Goal: Task Accomplishment & Management: Use online tool/utility

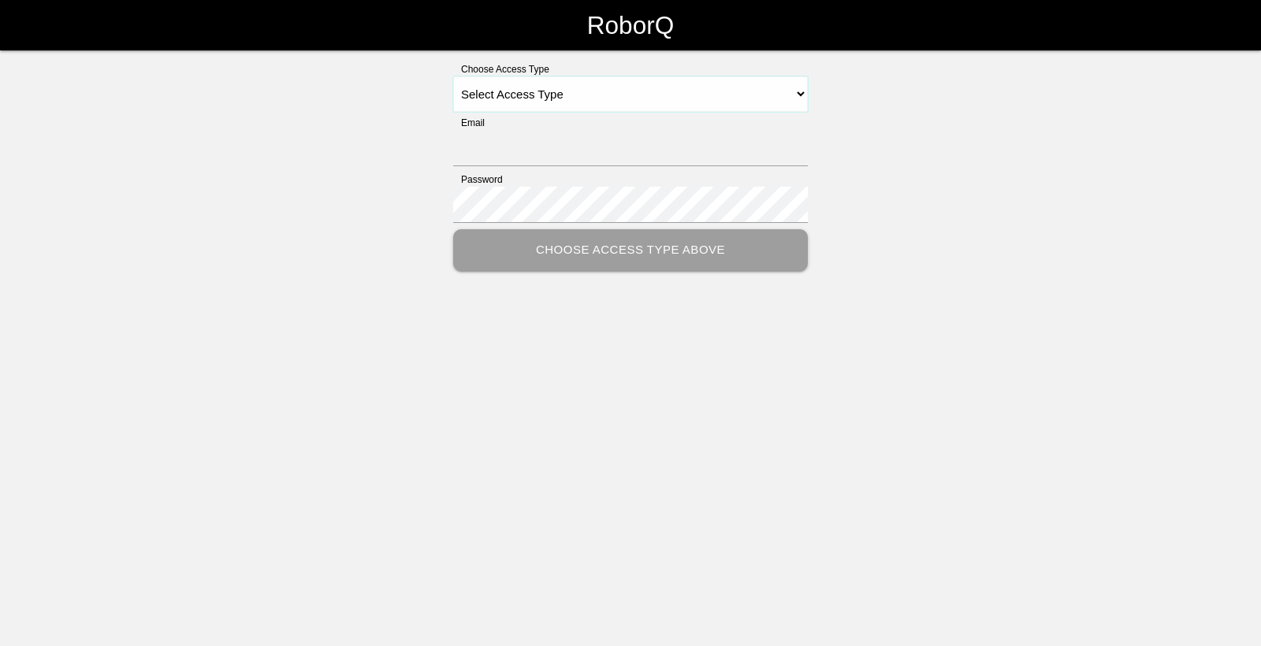
click at [643, 96] on select "Select Access Type Admin Customer Supervisor Worker" at bounding box center [630, 93] width 355 height 35
select select "Worker"
click at [453, 76] on select "Select Access Type Admin Customer Supervisor Worker" at bounding box center [630, 93] width 355 height 35
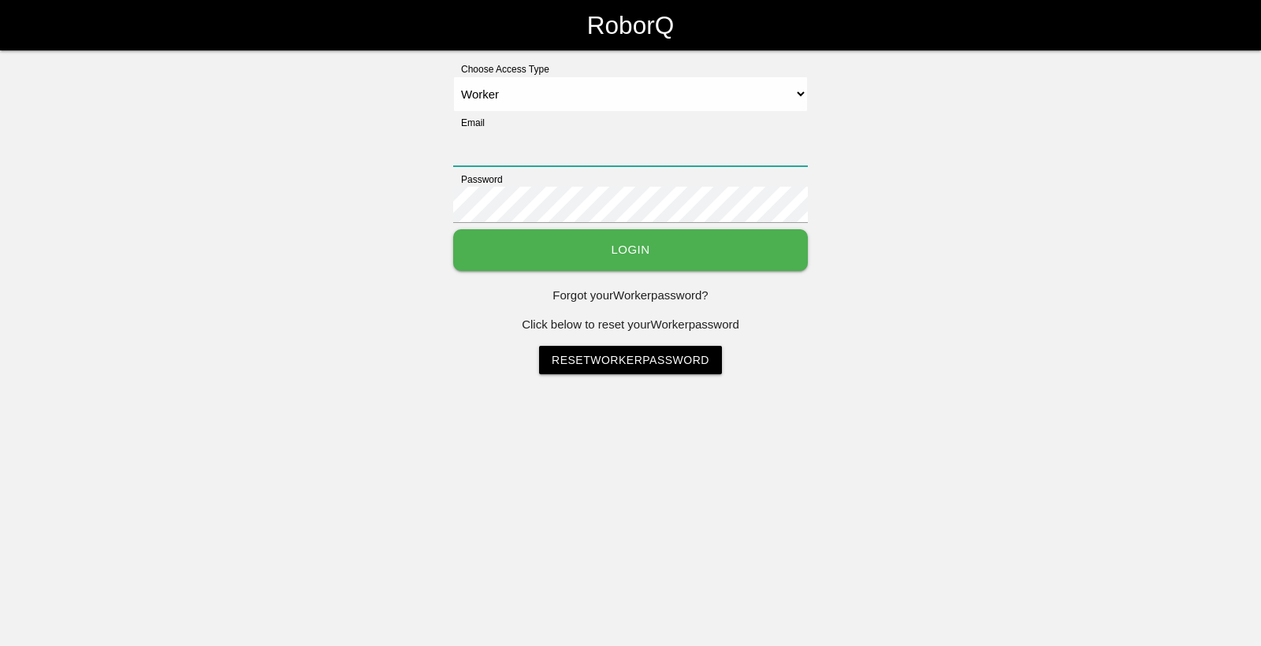
click at [526, 152] on input "Email" at bounding box center [630, 148] width 355 height 36
type input "[EMAIL_ADDRESS][DOMAIN_NAME]"
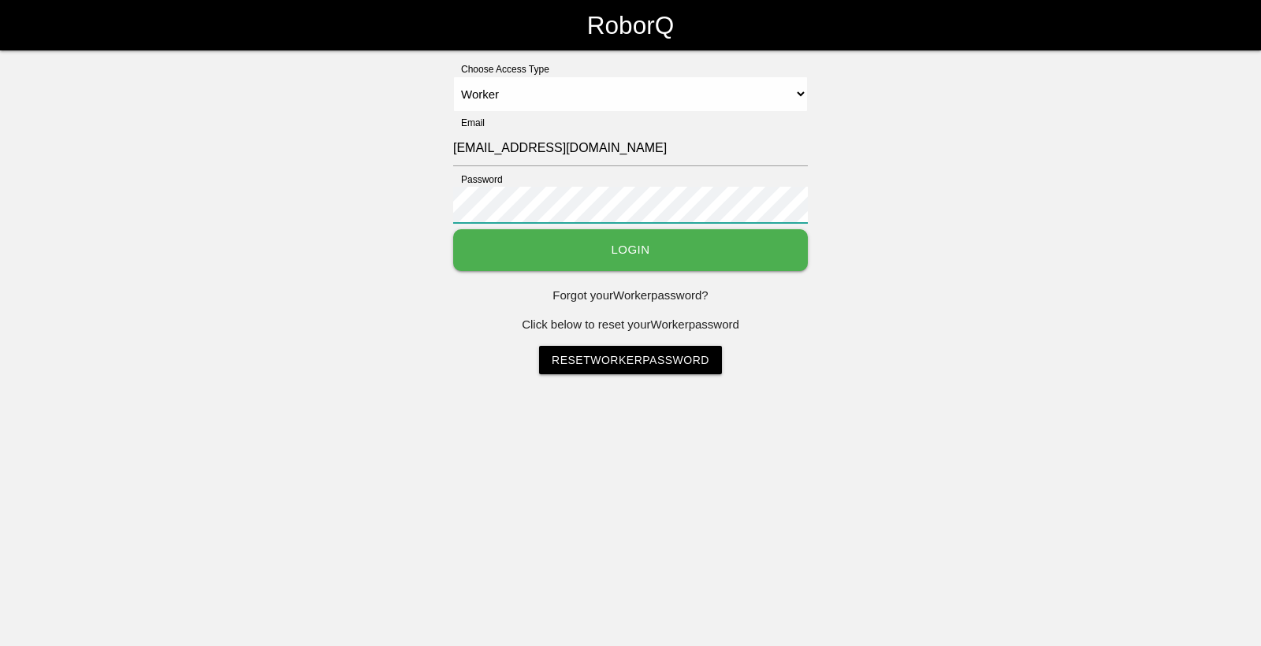
click at [453, 229] on button "Login" at bounding box center [630, 250] width 355 height 42
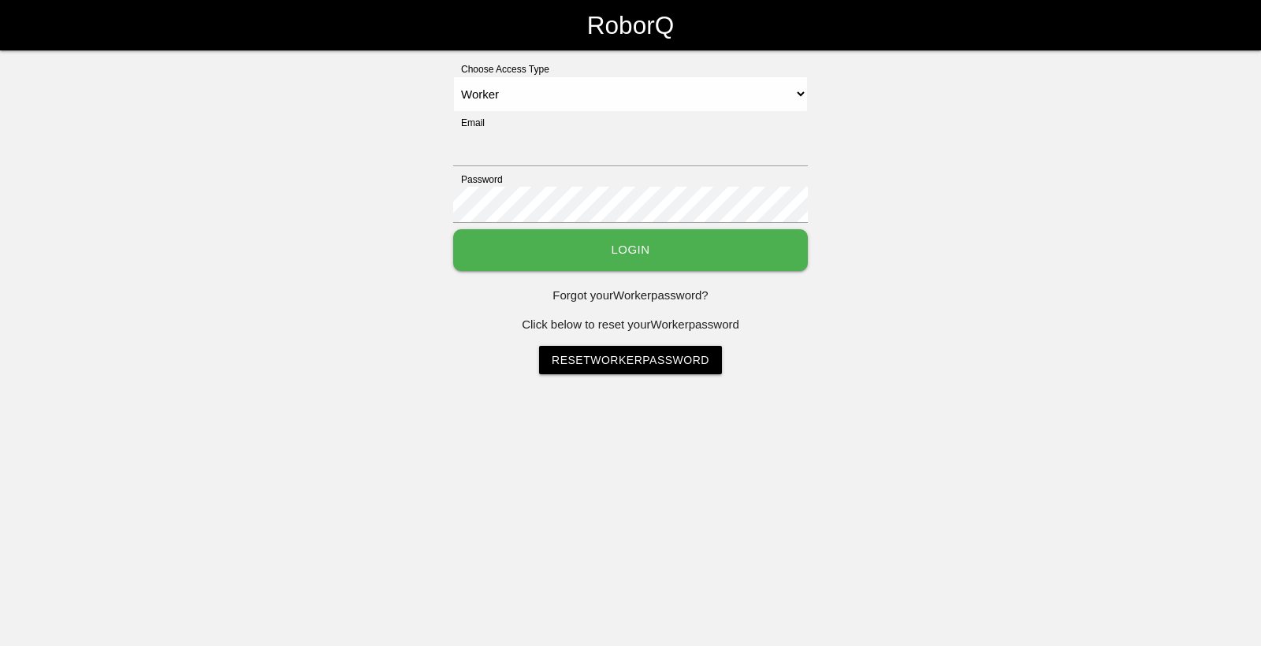
select select "Worker"
click at [602, 158] on input "Email" at bounding box center [630, 148] width 355 height 36
type input "[EMAIL_ADDRESS][DOMAIN_NAME]"
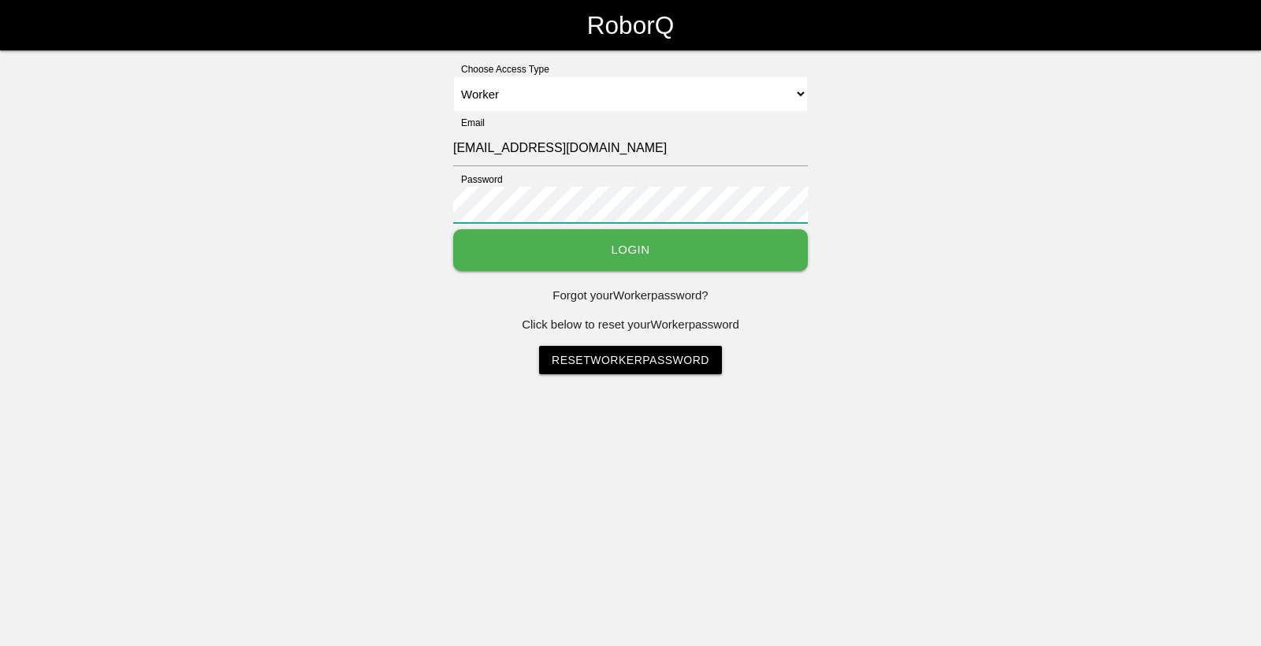
click at [453, 229] on button "Login" at bounding box center [630, 250] width 355 height 42
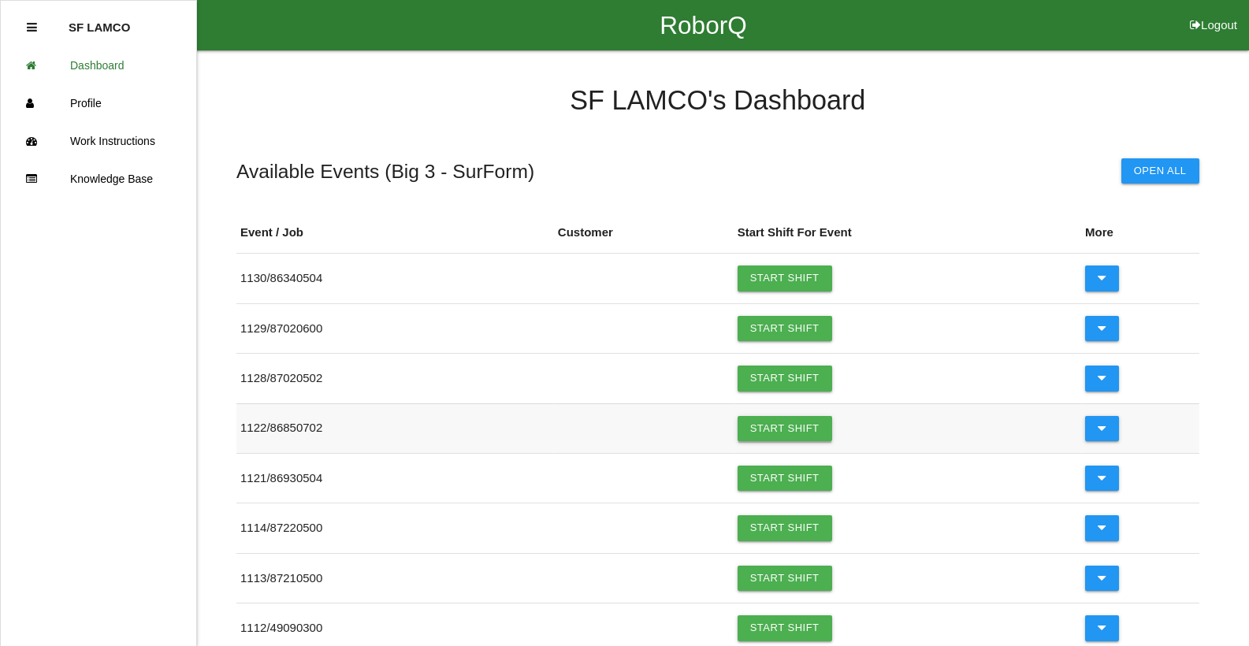
click at [757, 426] on link "Start Shift" at bounding box center [785, 428] width 95 height 25
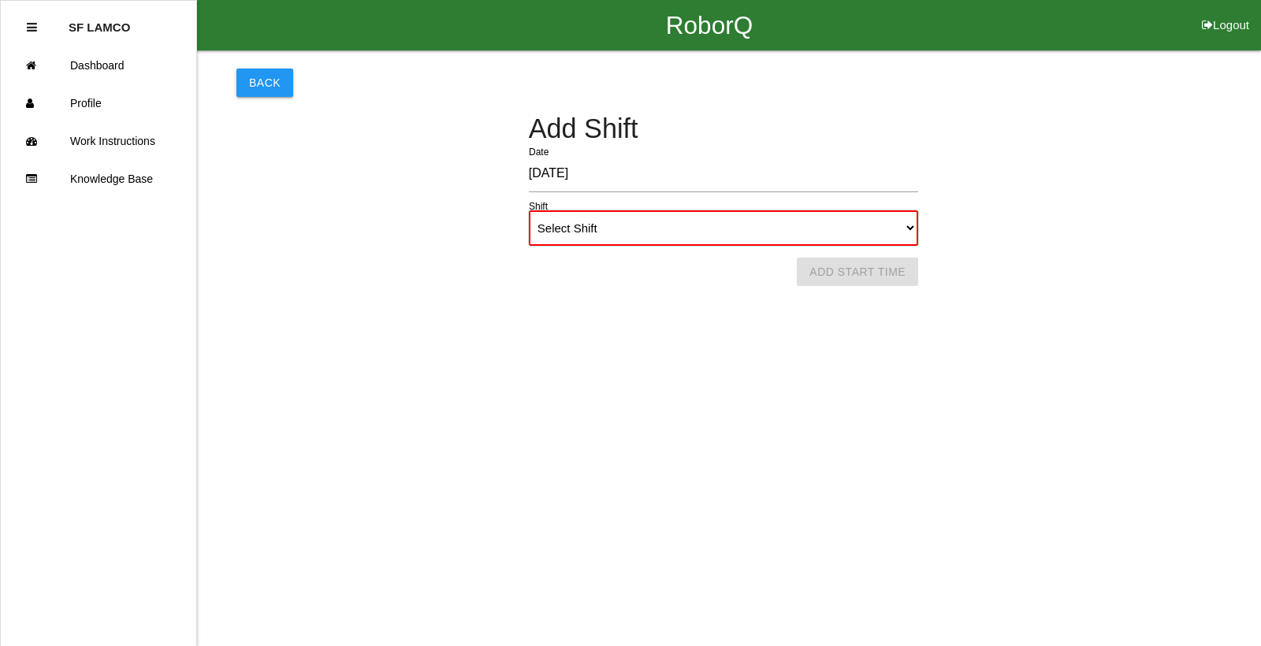
click at [730, 236] on select "Select Shift 1st Shift 2nd Shift 3rd Shift 4th Shift" at bounding box center [723, 227] width 389 height 35
select select "1"
click at [529, 210] on select "Select Shift 1st Shift 2nd Shift 3rd Shift 4th Shift" at bounding box center [723, 227] width 389 height 35
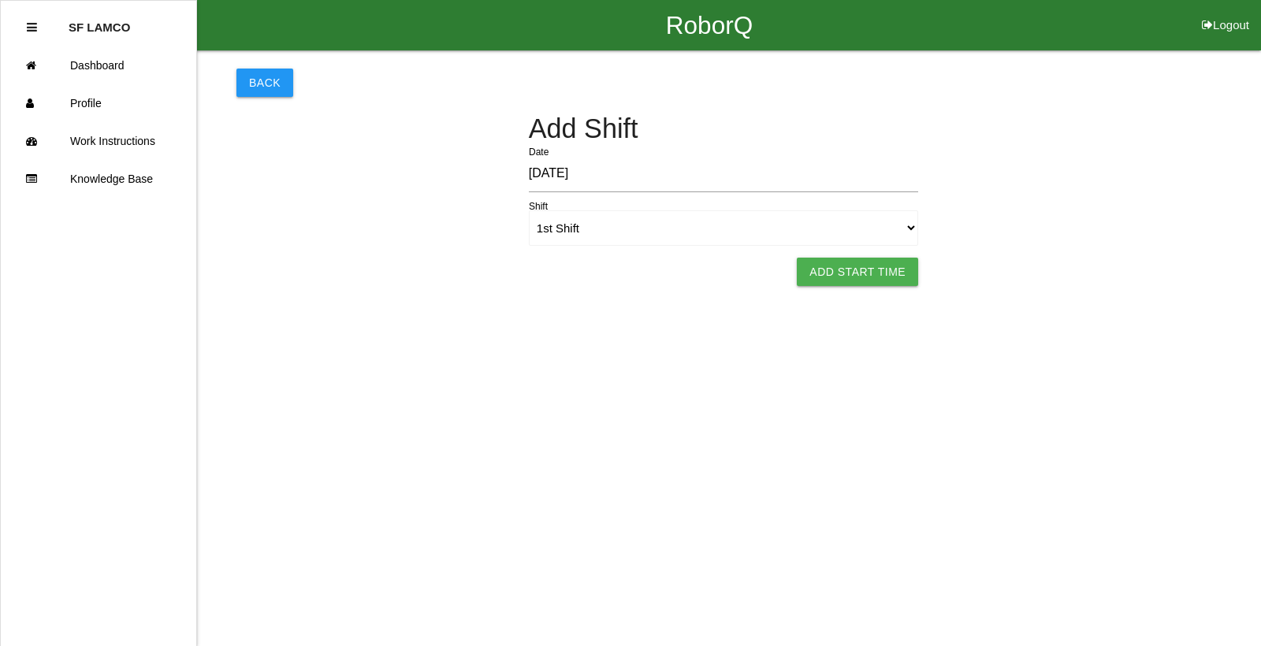
click at [808, 274] on button "Add Start Time" at bounding box center [857, 272] width 121 height 28
select select "9"
select select "8"
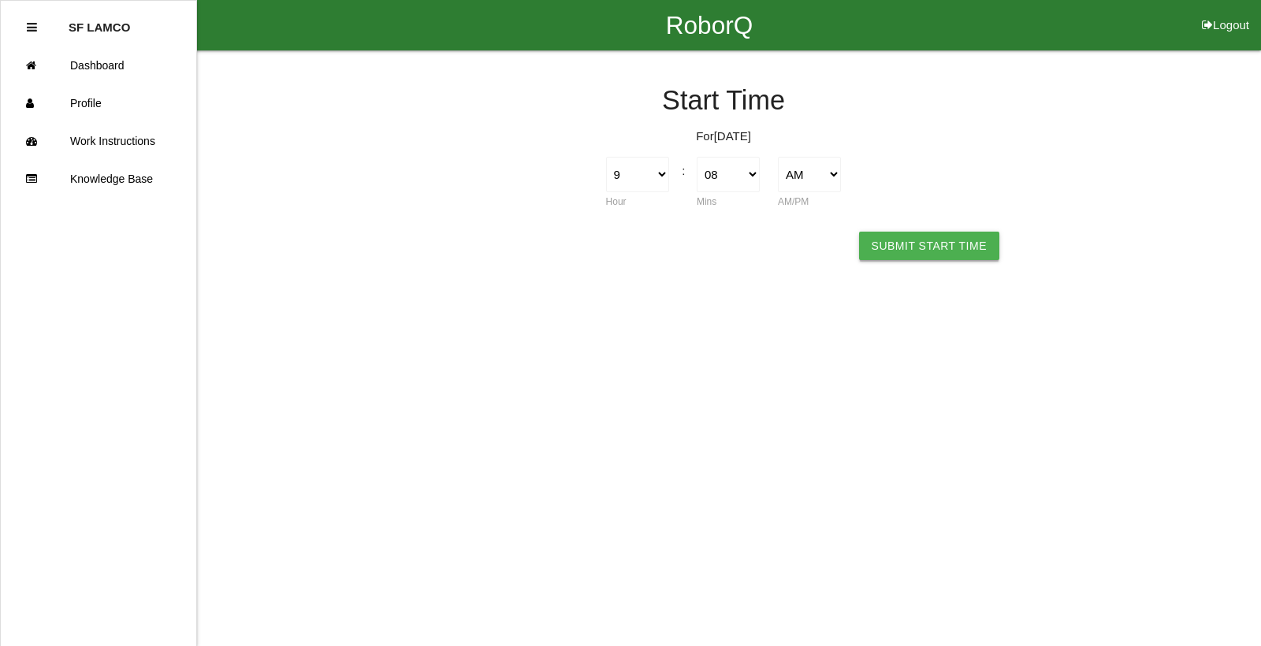
click at [879, 248] on button "Submit Start Time" at bounding box center [929, 246] width 140 height 28
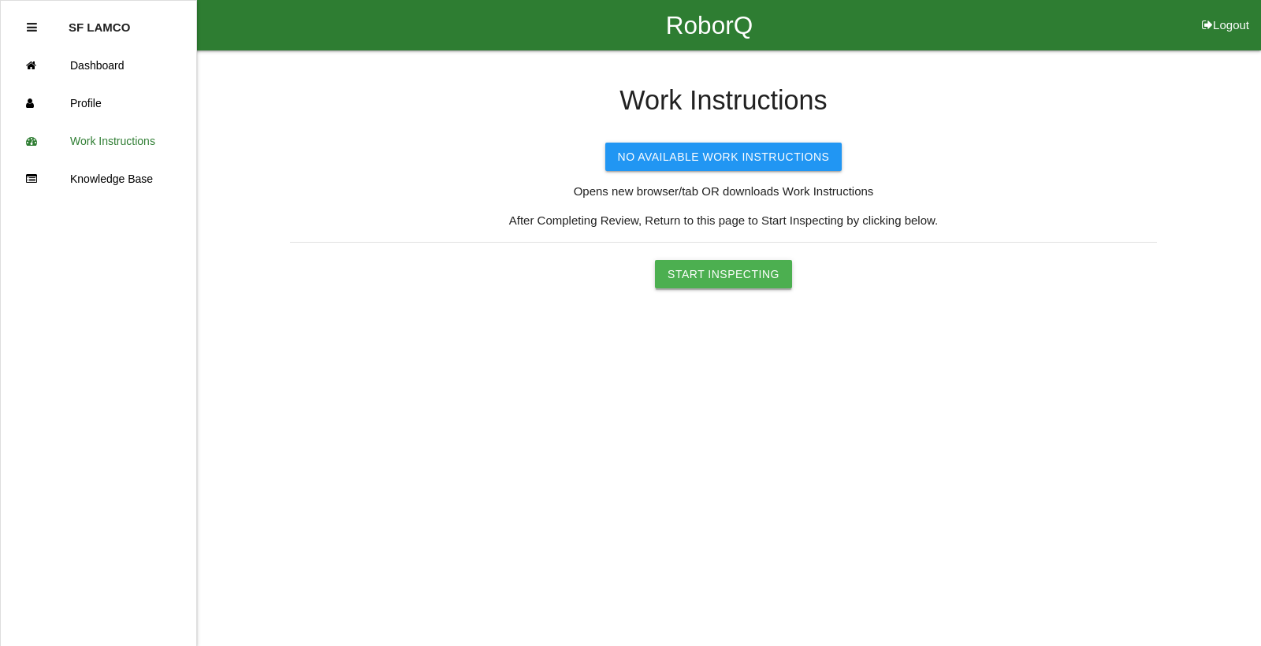
click at [742, 270] on button "Start Inspecting" at bounding box center [723, 274] width 137 height 28
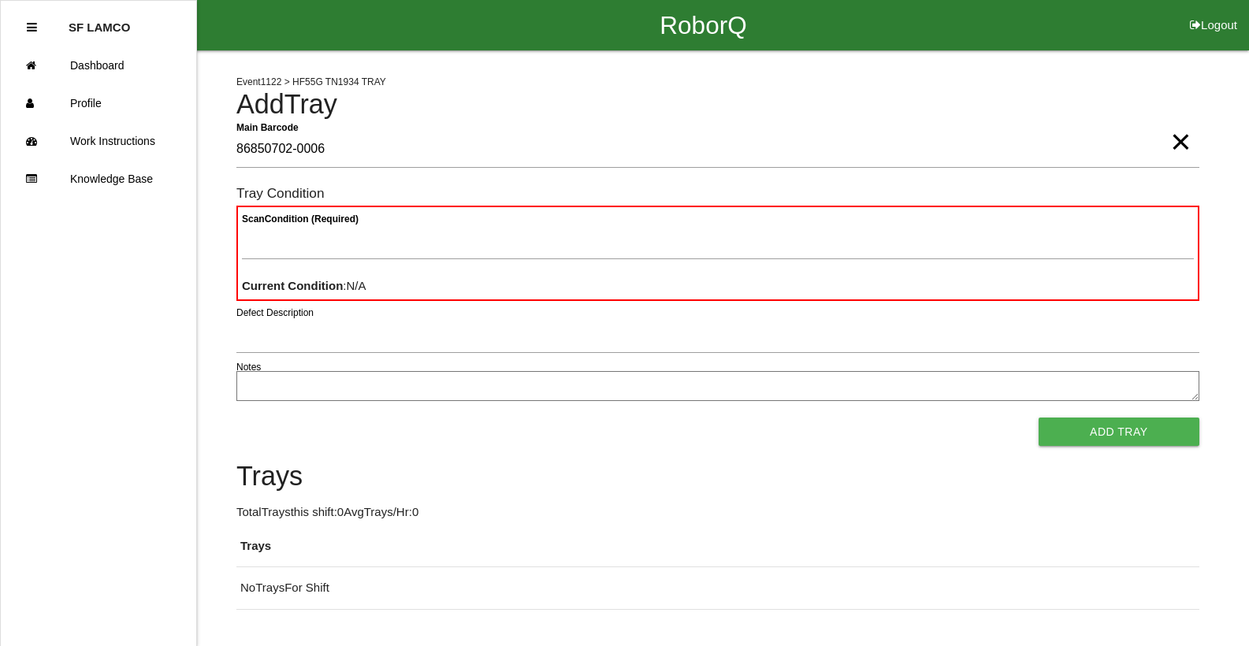
type Barcode "86850702-0006"
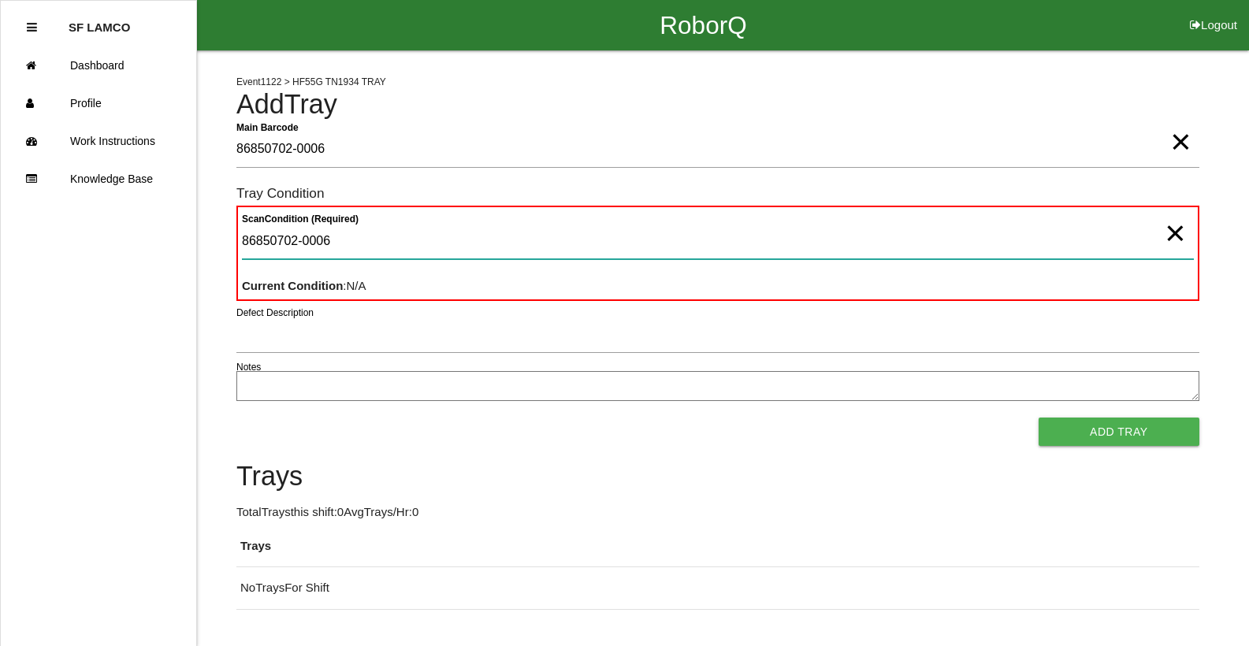
type Condition "86850702-0006"
click at [329, 243] on Condition "86850702-0006" at bounding box center [718, 241] width 952 height 36
click at [330, 243] on Condition "86850702-0006" at bounding box center [718, 241] width 952 height 36
type Condition "goo"
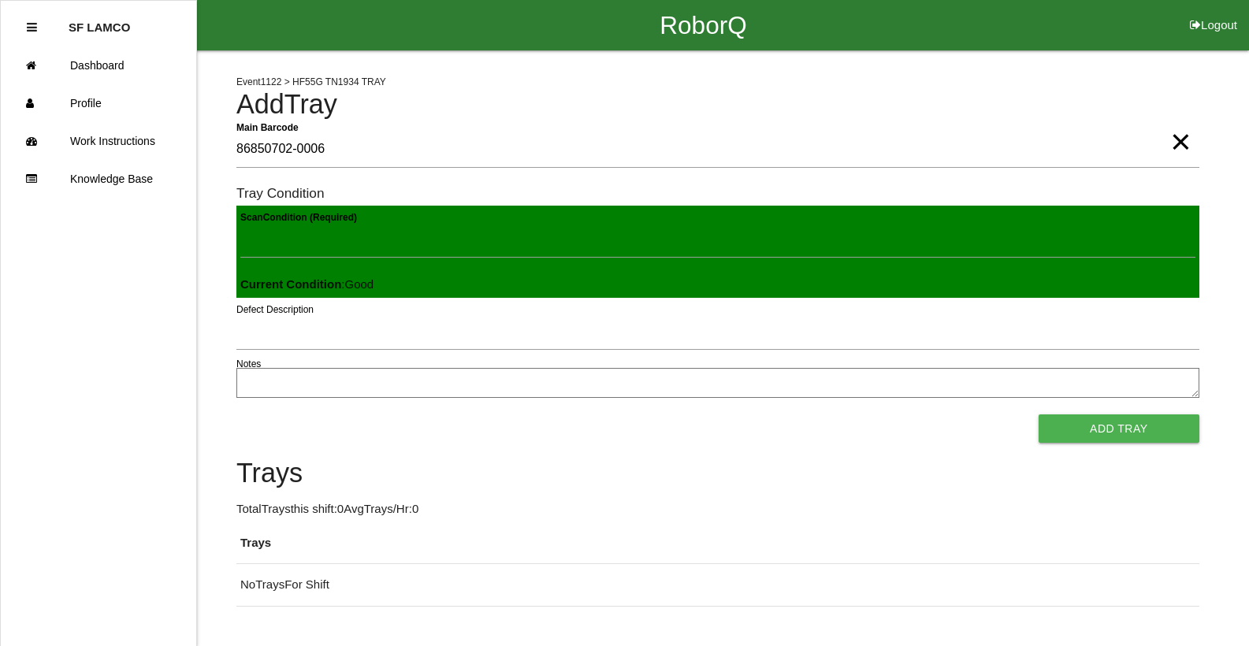
click at [1039, 415] on button "Add Tray" at bounding box center [1119, 429] width 161 height 28
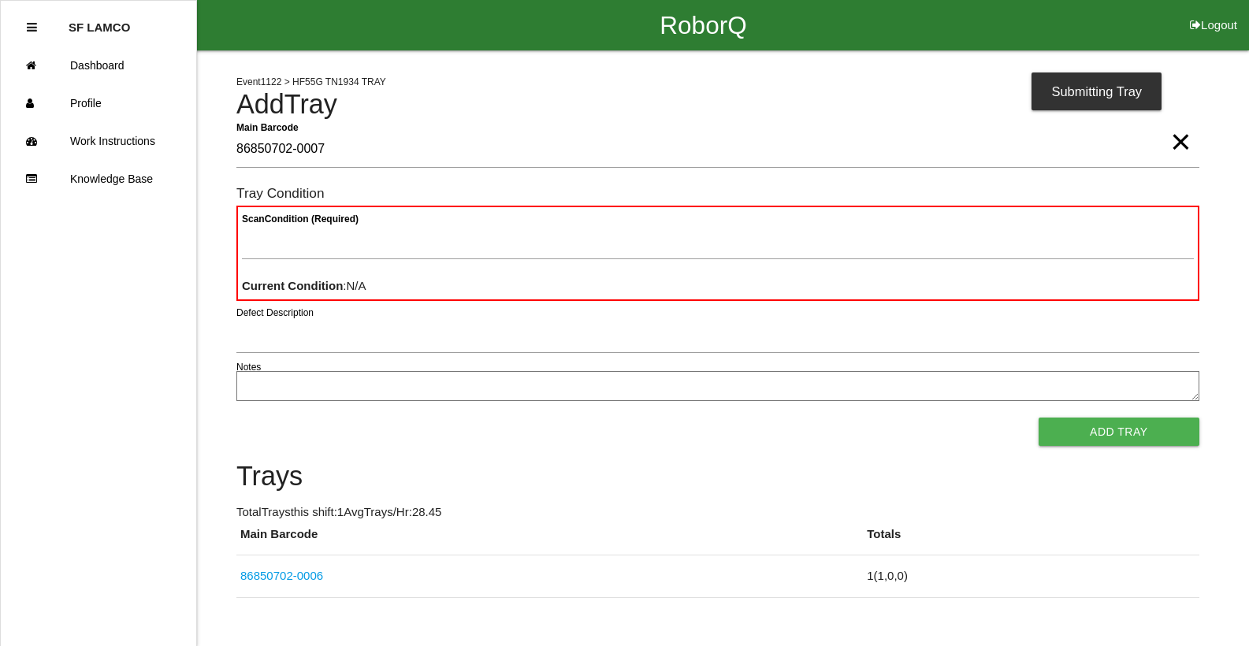
type Barcode "86850702-0007"
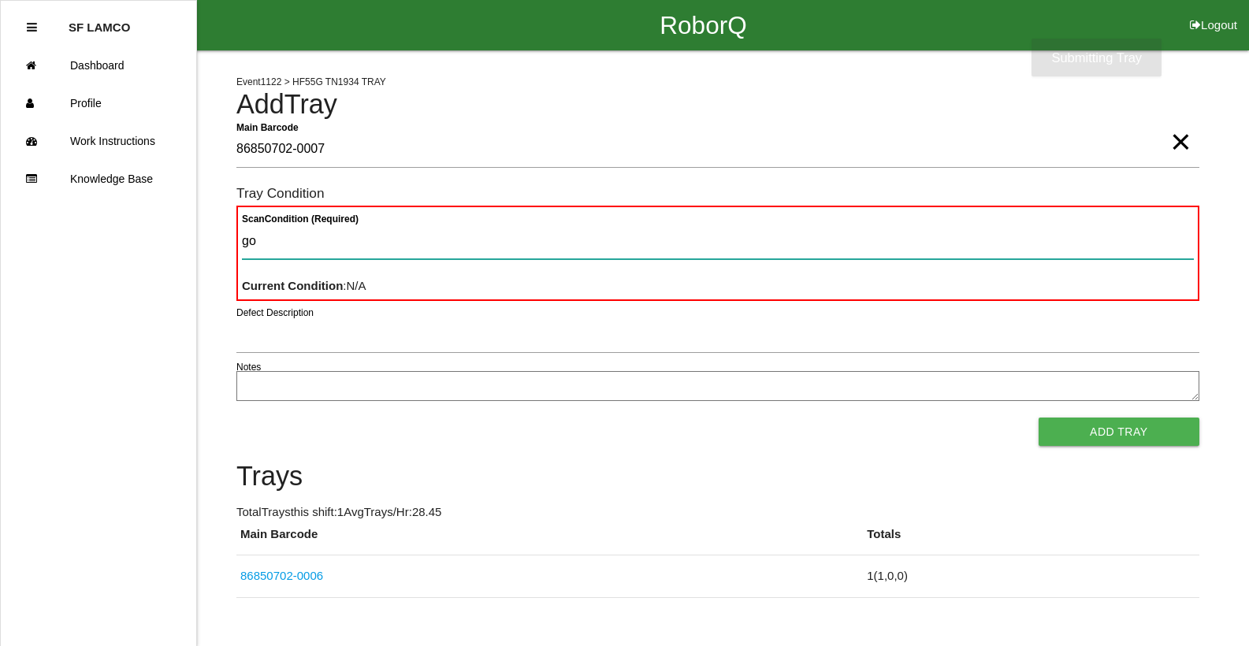
type Condition "goo"
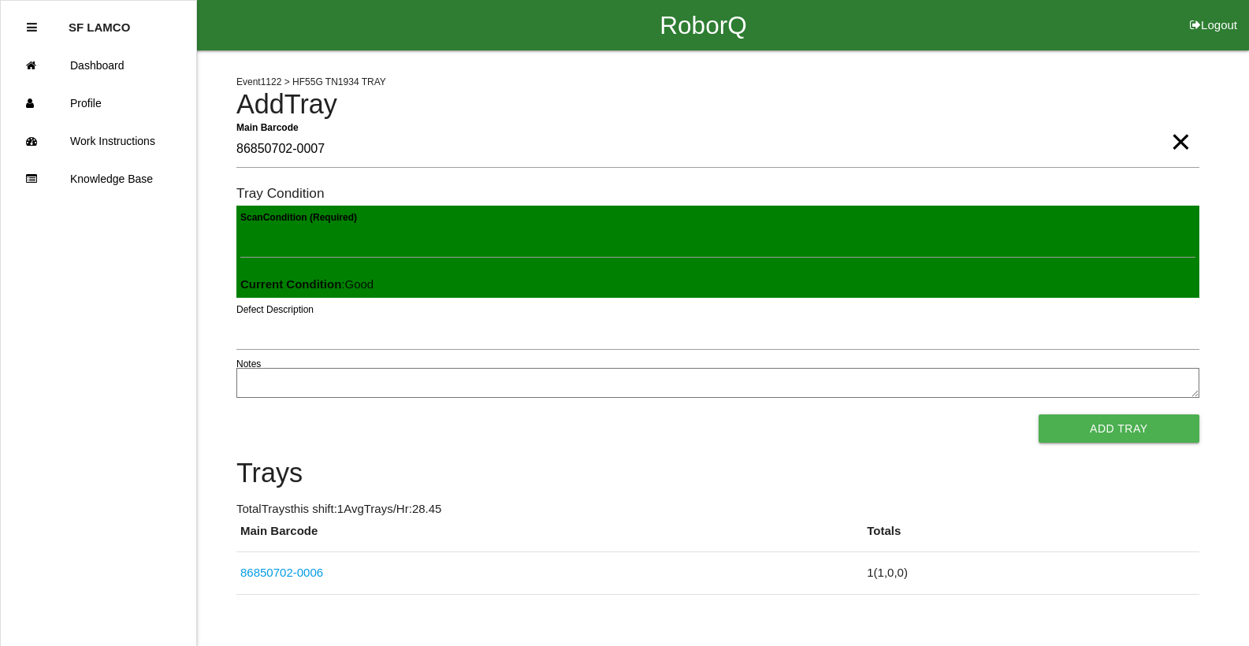
click at [1039, 415] on button "Add Tray" at bounding box center [1119, 429] width 161 height 28
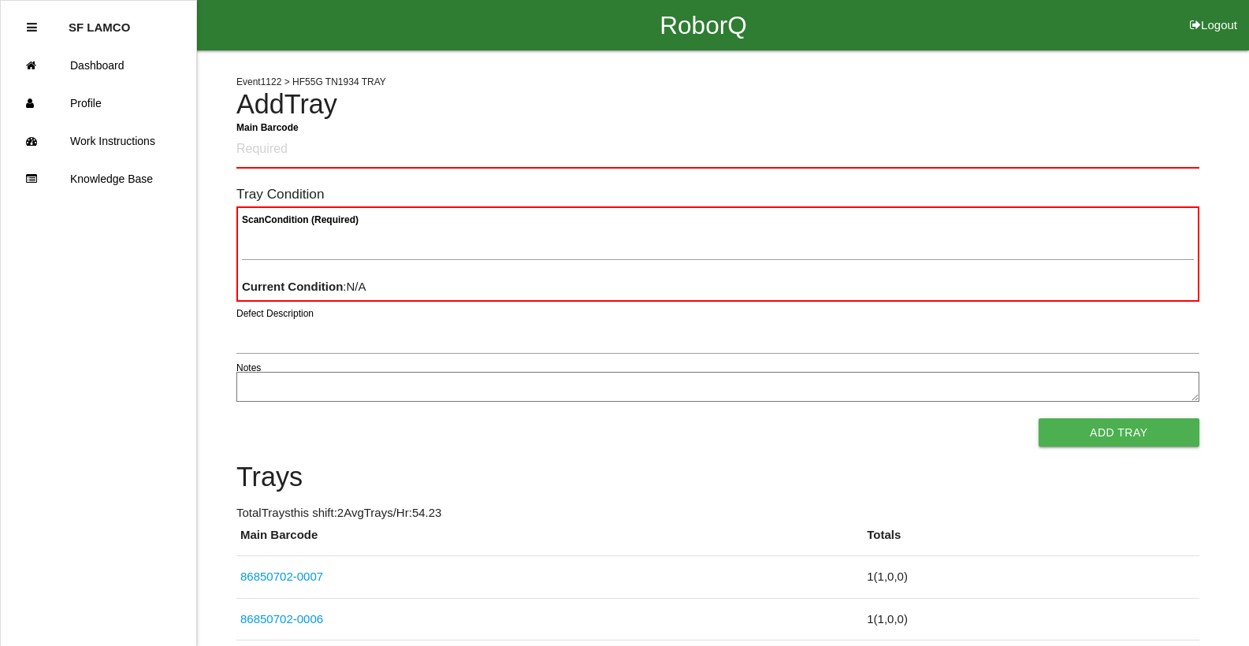
drag, startPoint x: 398, startPoint y: 44, endPoint x: 762, endPoint y: 77, distance: 365.6
click at [762, 79] on div "Event 1122 > HF55G TN1934 TRAY Add Tray Main Barcode Tray Condition Scan Condit…" at bounding box center [717, 345] width 963 height 590
click at [251, 145] on Barcode "Main Barcode" at bounding box center [717, 150] width 963 height 37
type Barcode "86850702-0008"
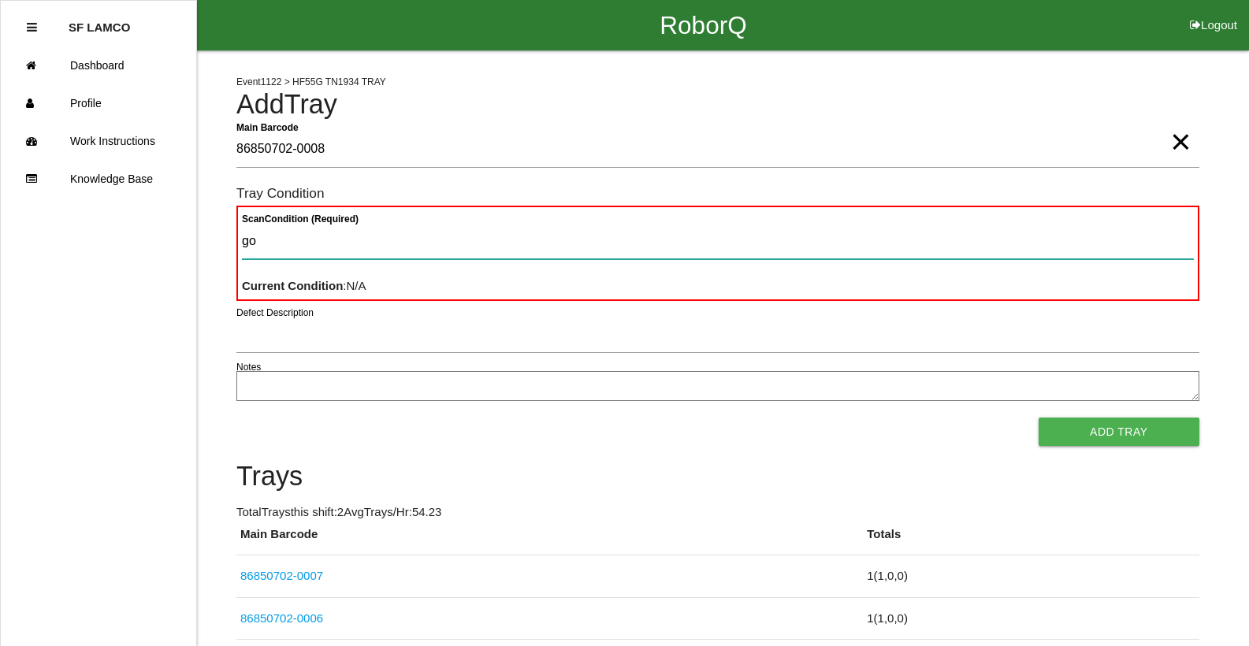
type Condition "goo"
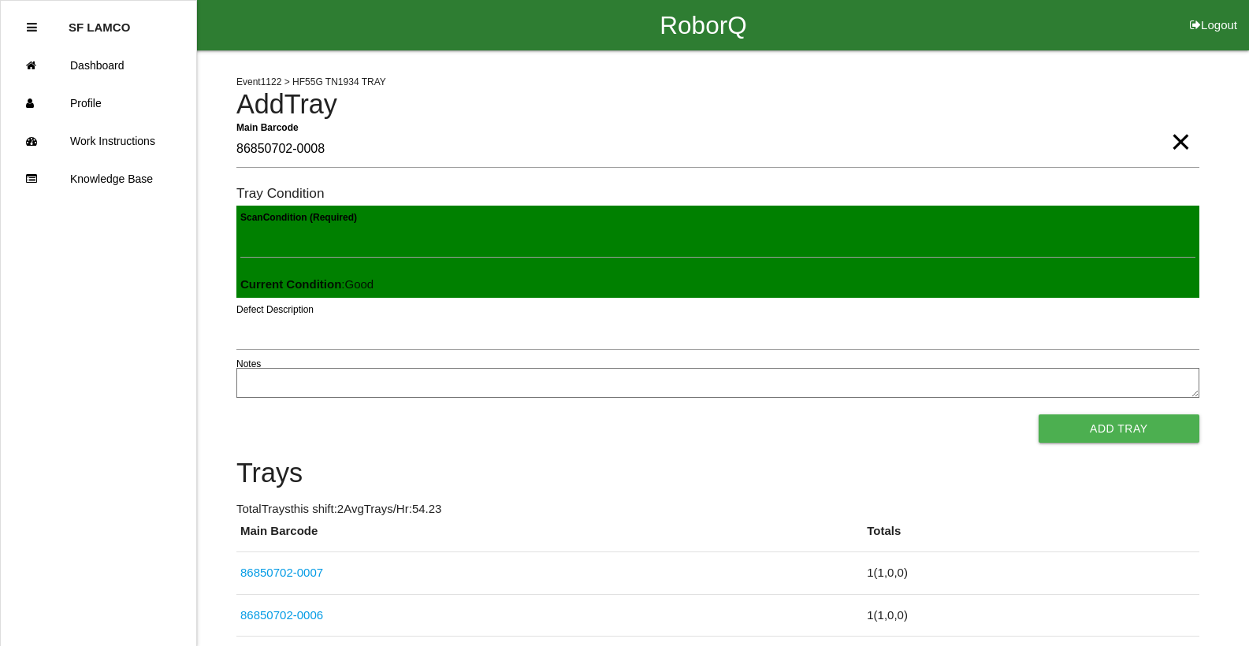
click at [1039, 415] on button "Add Tray" at bounding box center [1119, 429] width 161 height 28
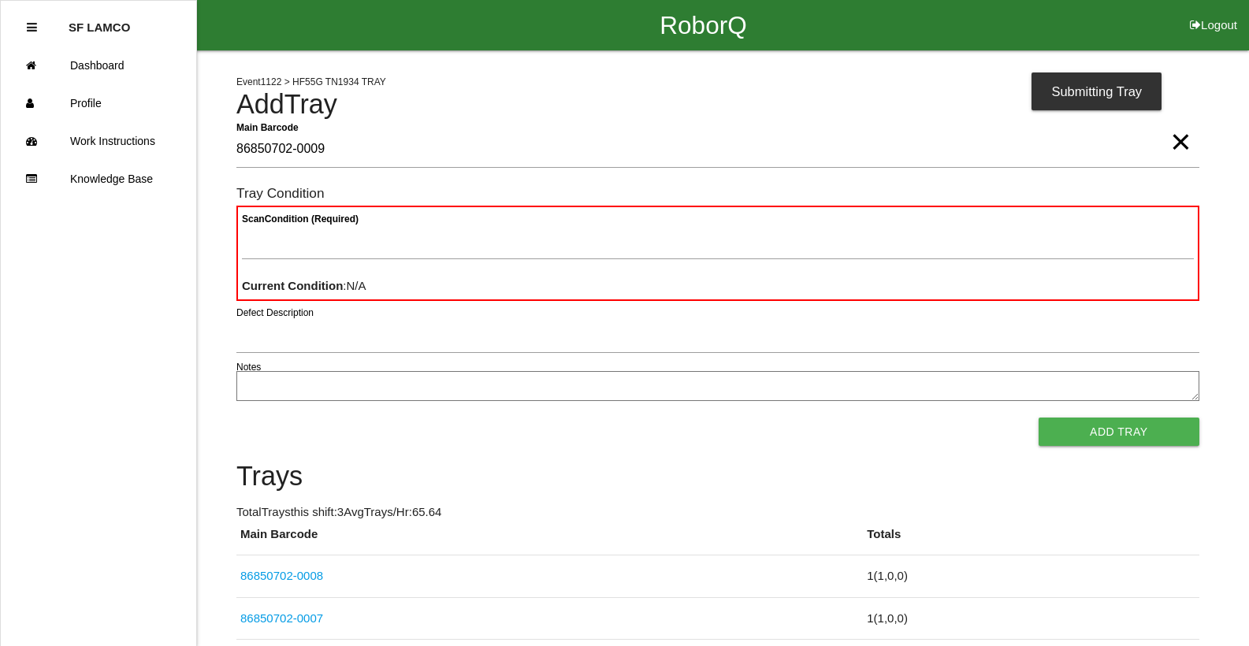
type Barcode "86850702-0009"
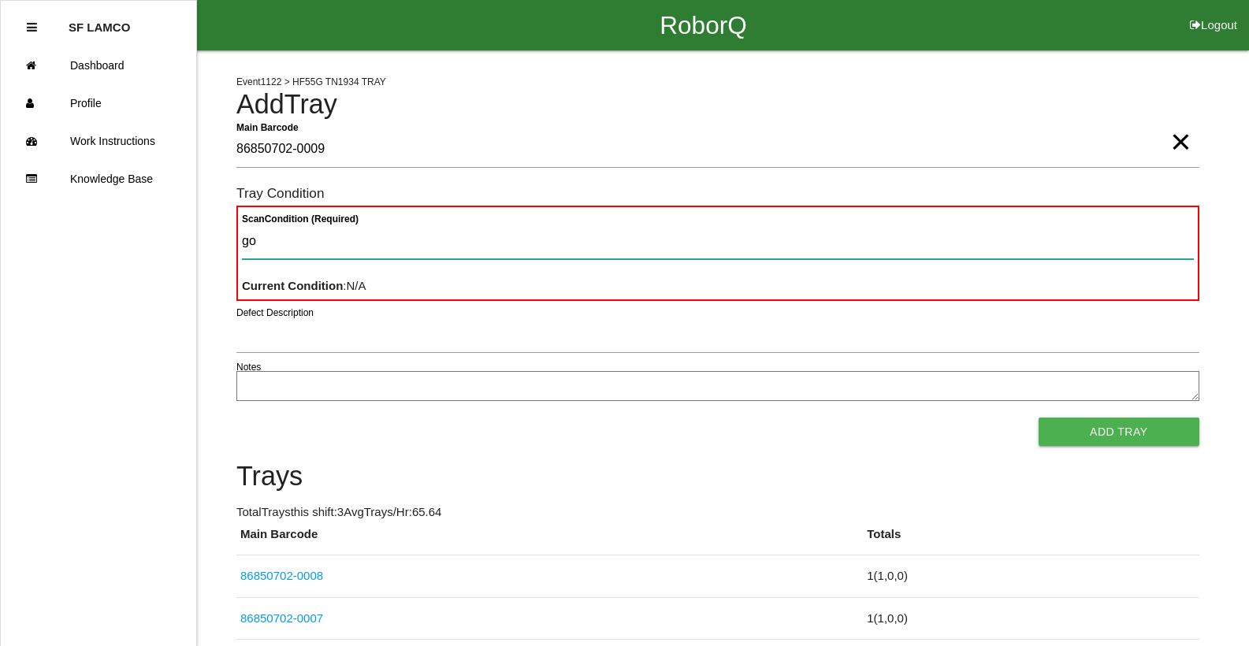
type Condition "goo"
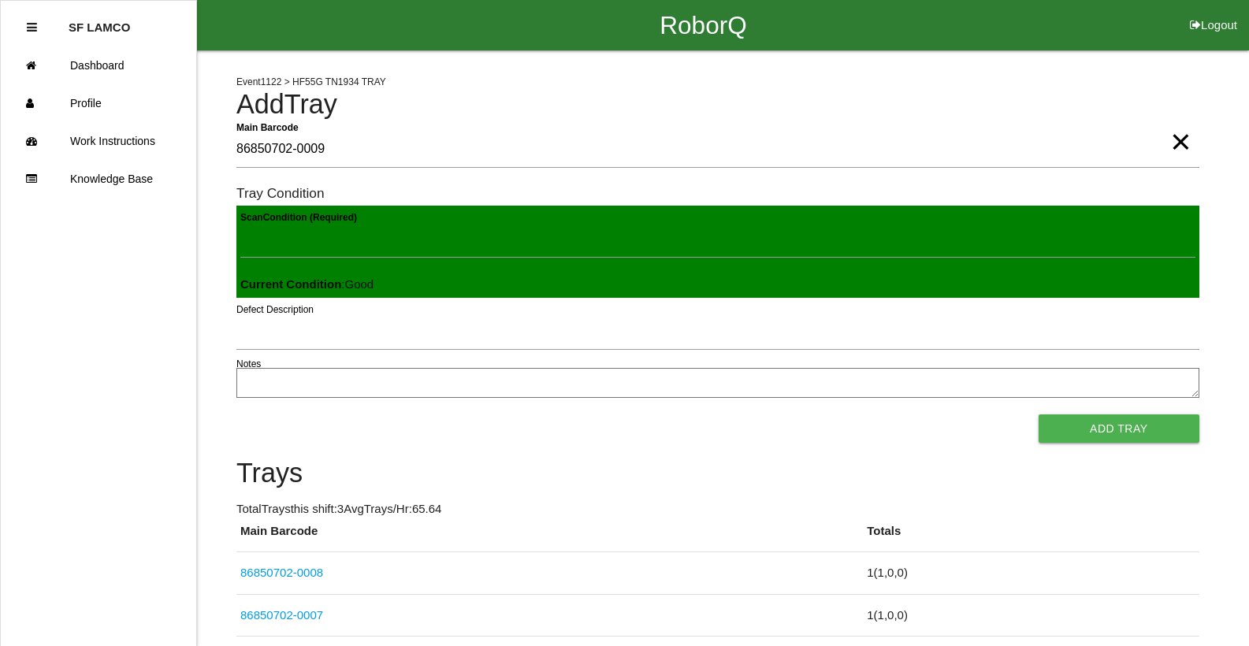
click at [1039, 415] on button "Add Tray" at bounding box center [1119, 429] width 161 height 28
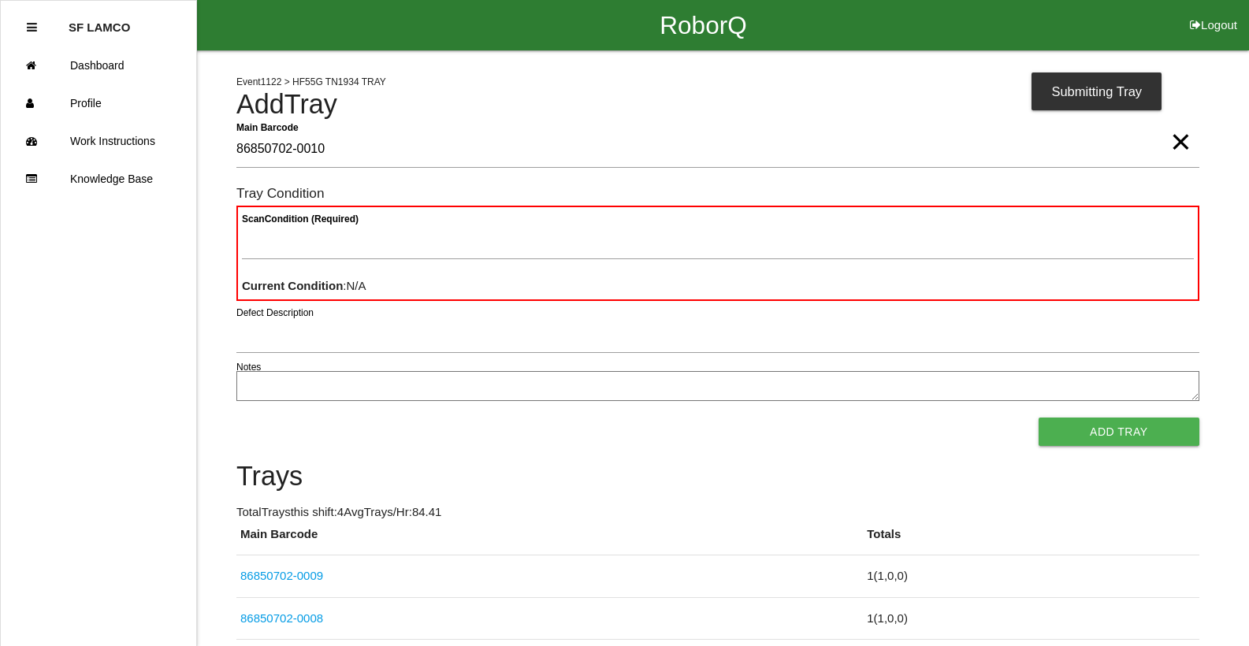
type Barcode "86850702-0010"
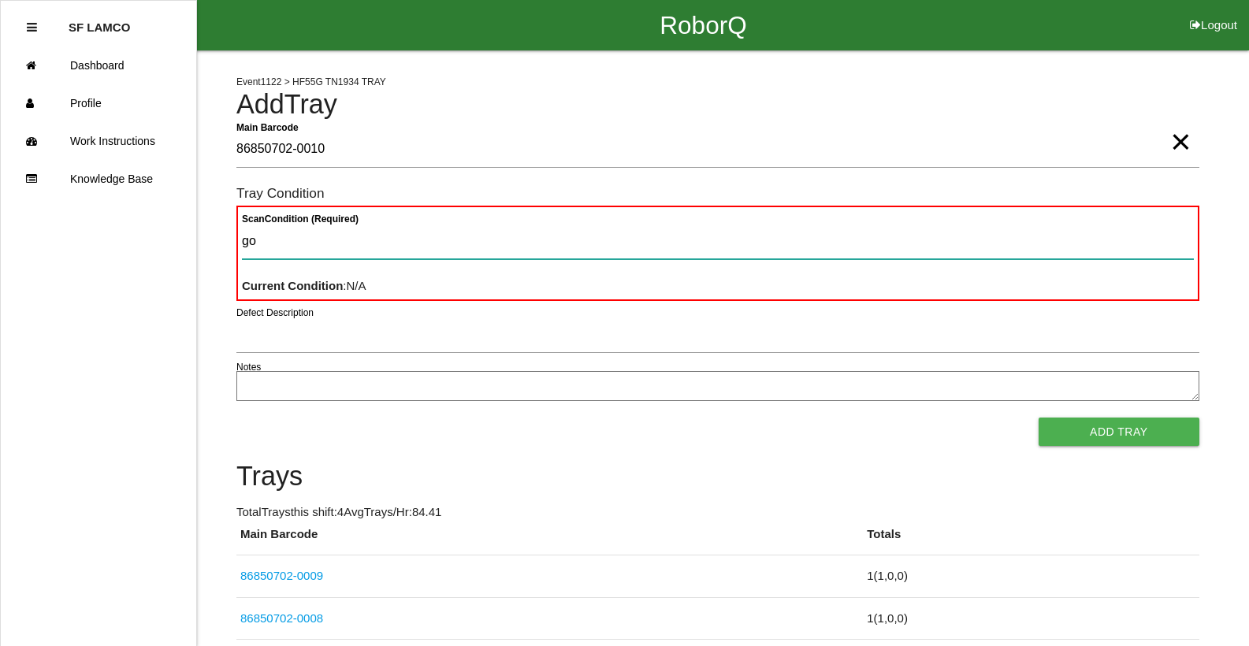
type Condition "goo"
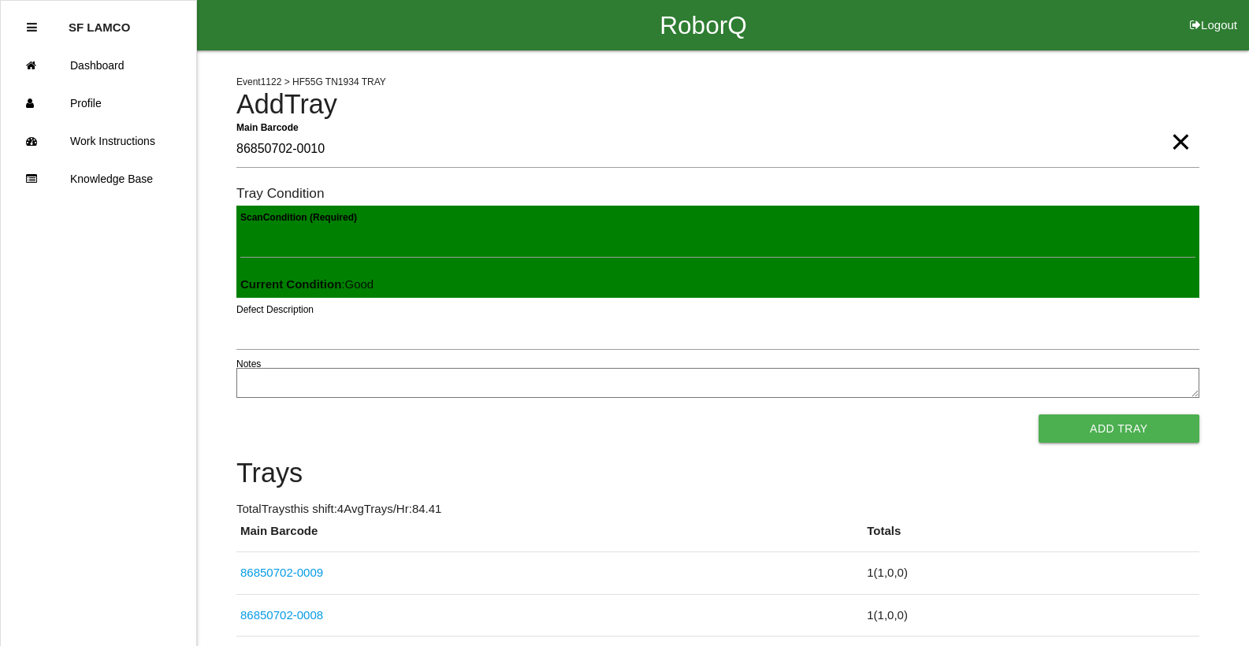
click button "Add Tray" at bounding box center [1119, 429] width 161 height 28
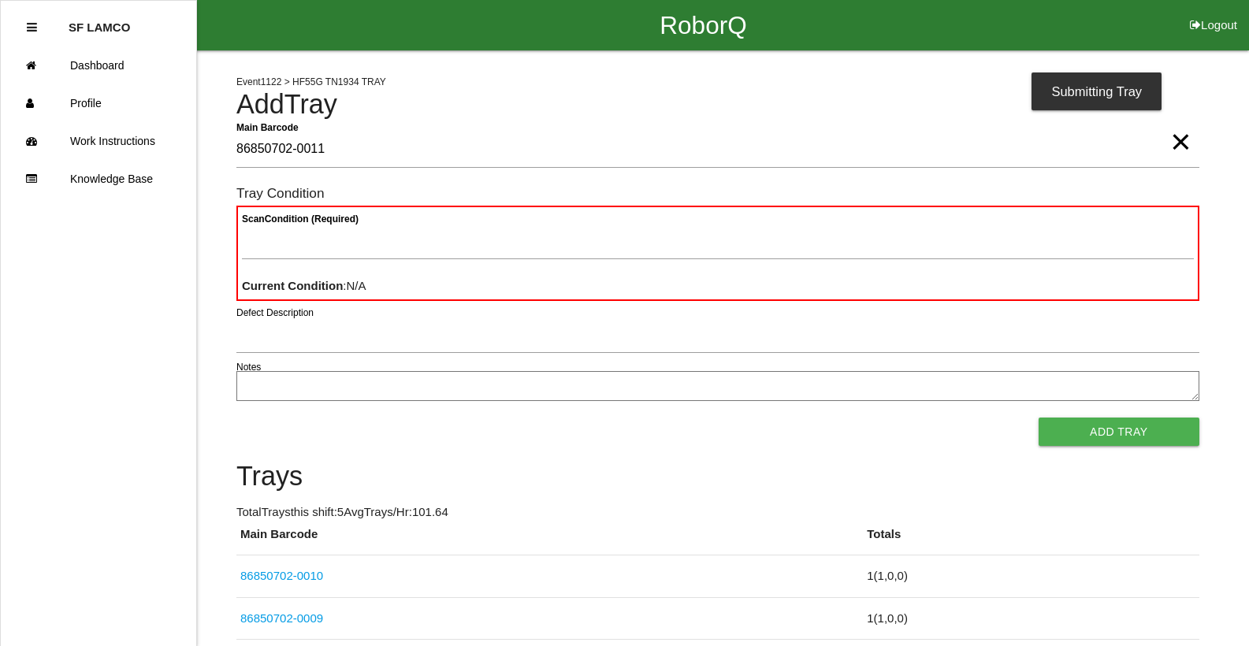
type Barcode "86850702-0011"
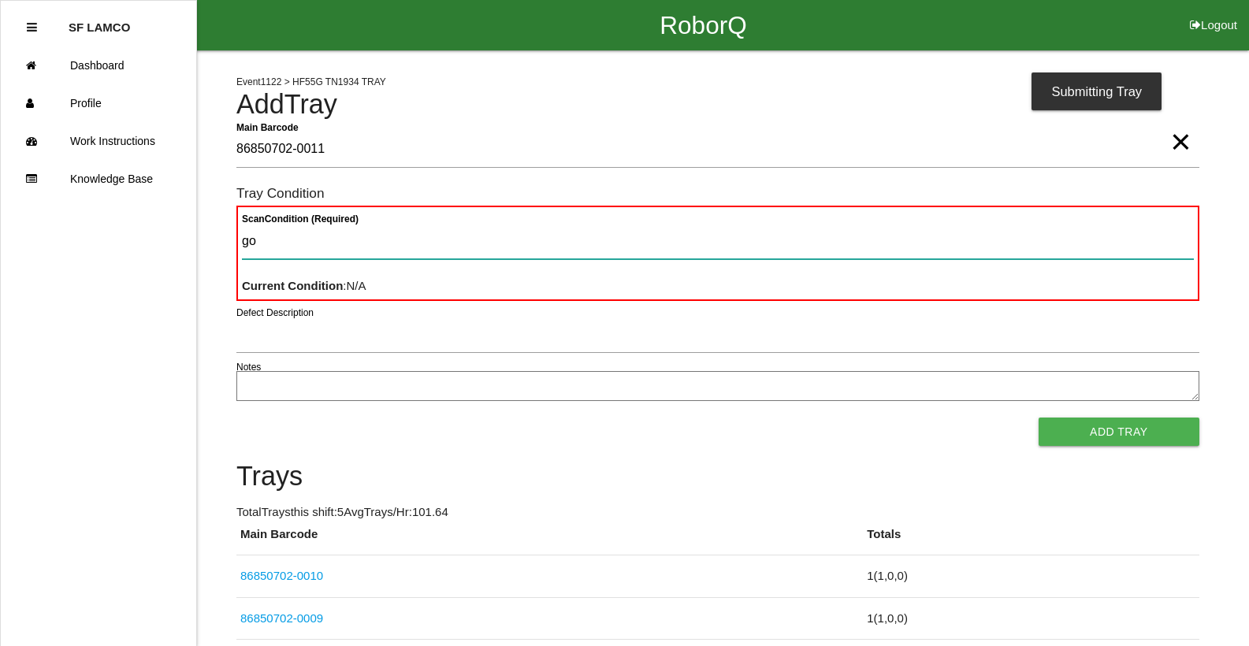
type Condition "goo"
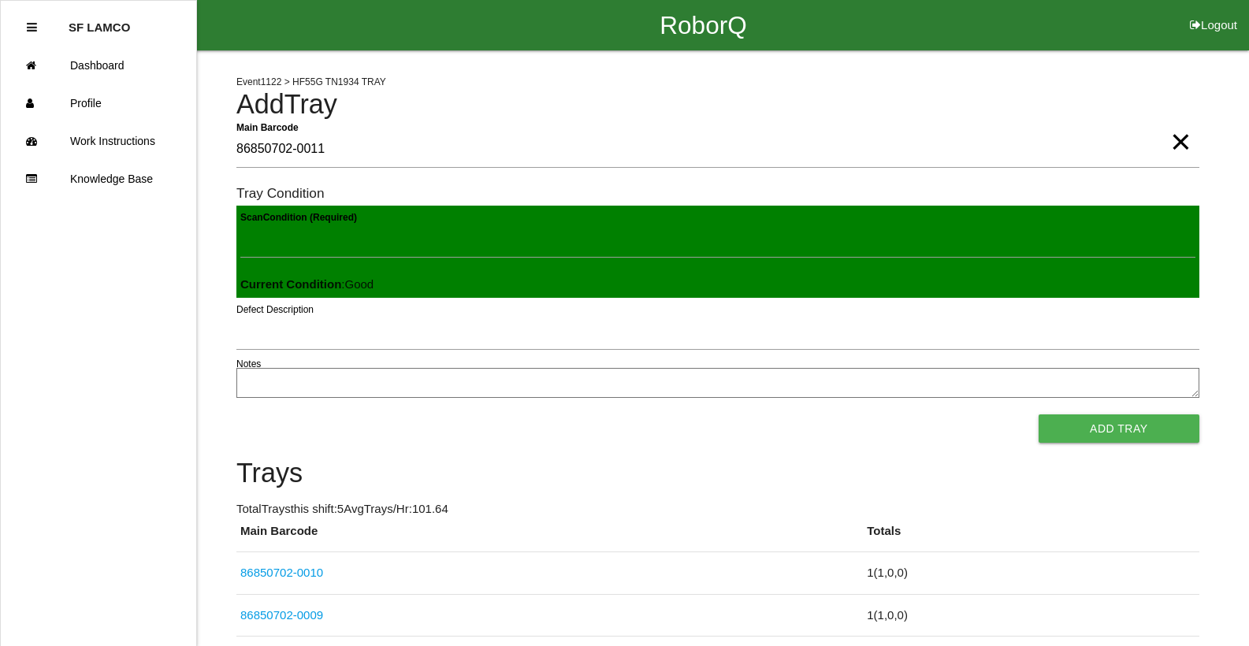
click at [1039, 415] on button "Add Tray" at bounding box center [1119, 429] width 161 height 28
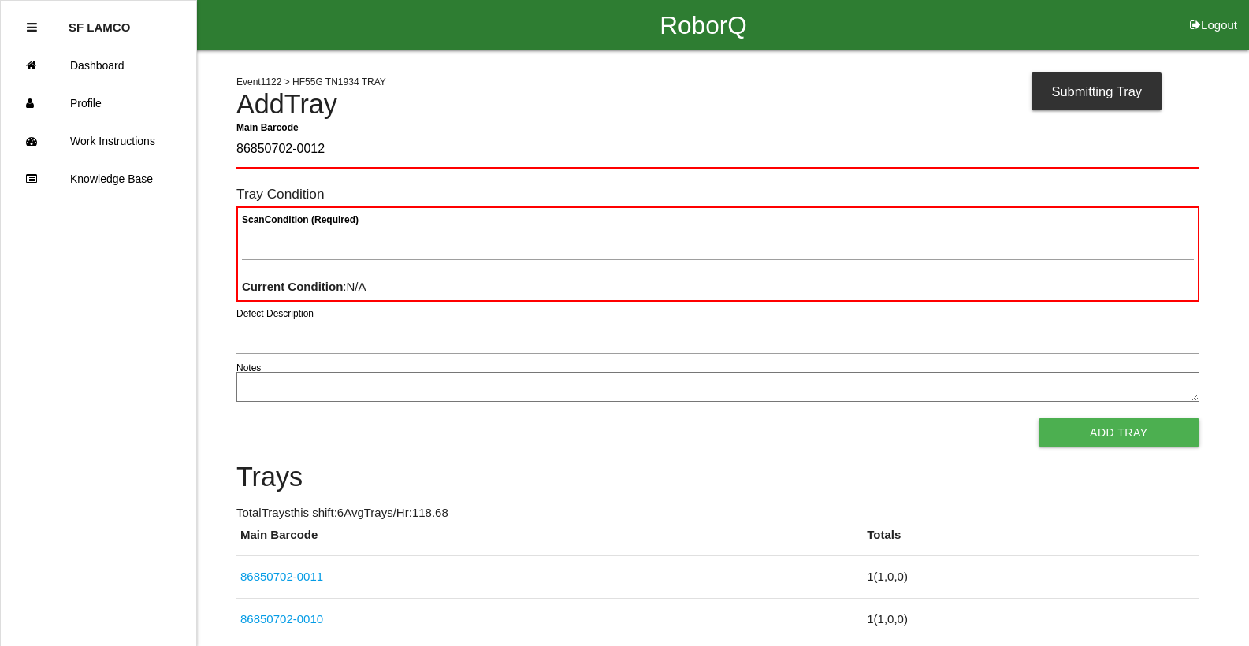
type Barcode "86850702-0012"
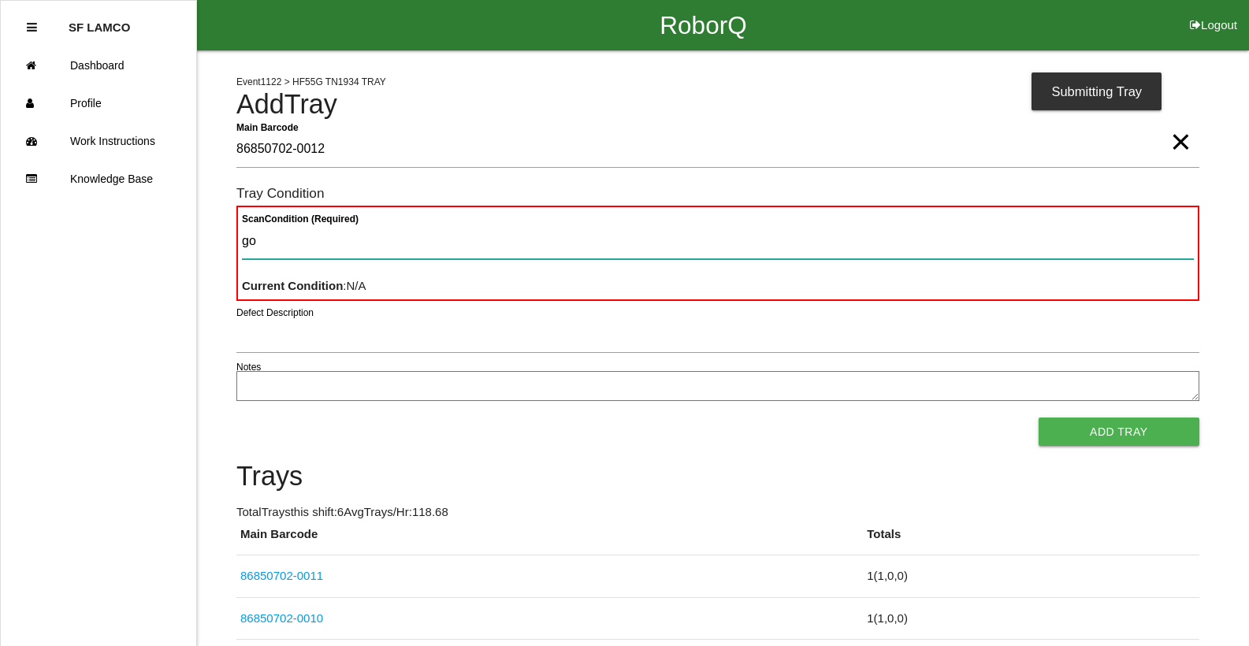
type Condition "goo"
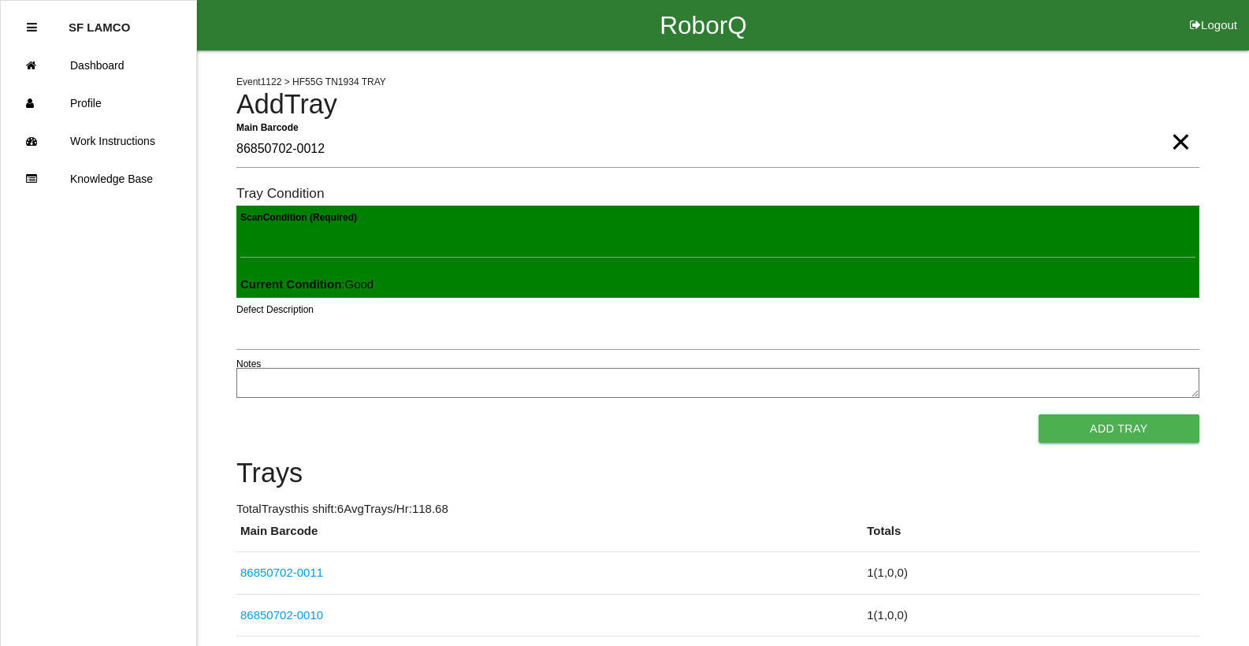
click at [1039, 415] on button "Add Tray" at bounding box center [1119, 429] width 161 height 28
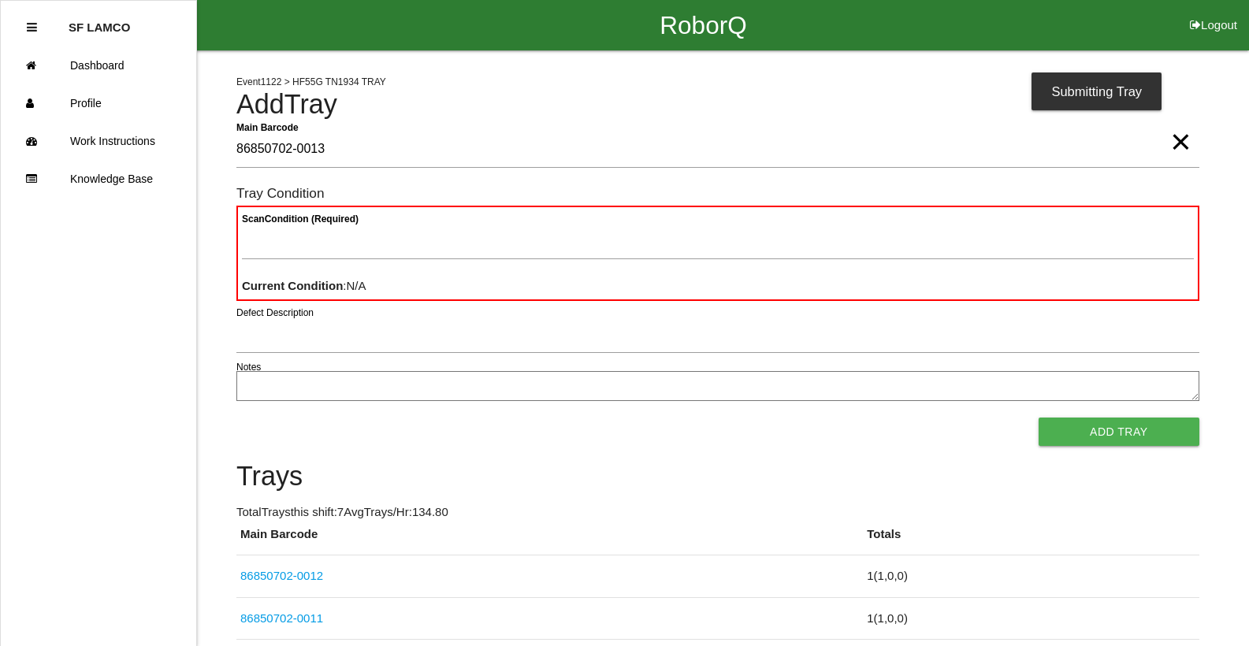
type Barcode "86850702-0013"
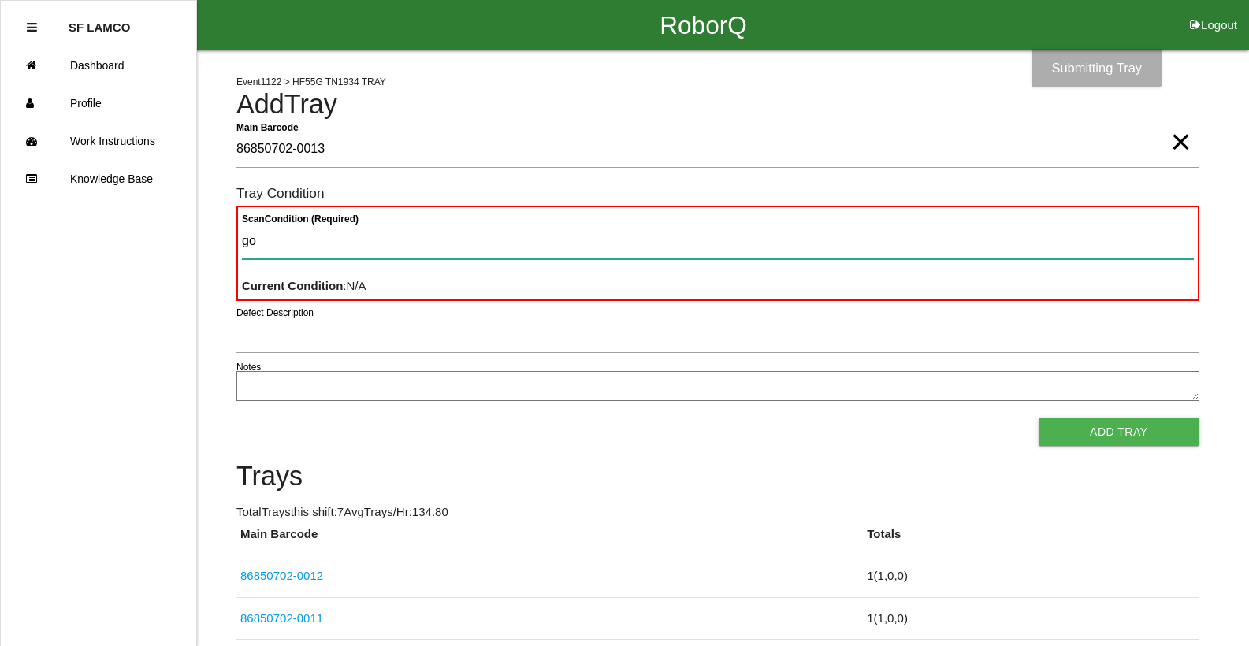
type Condition "goo"
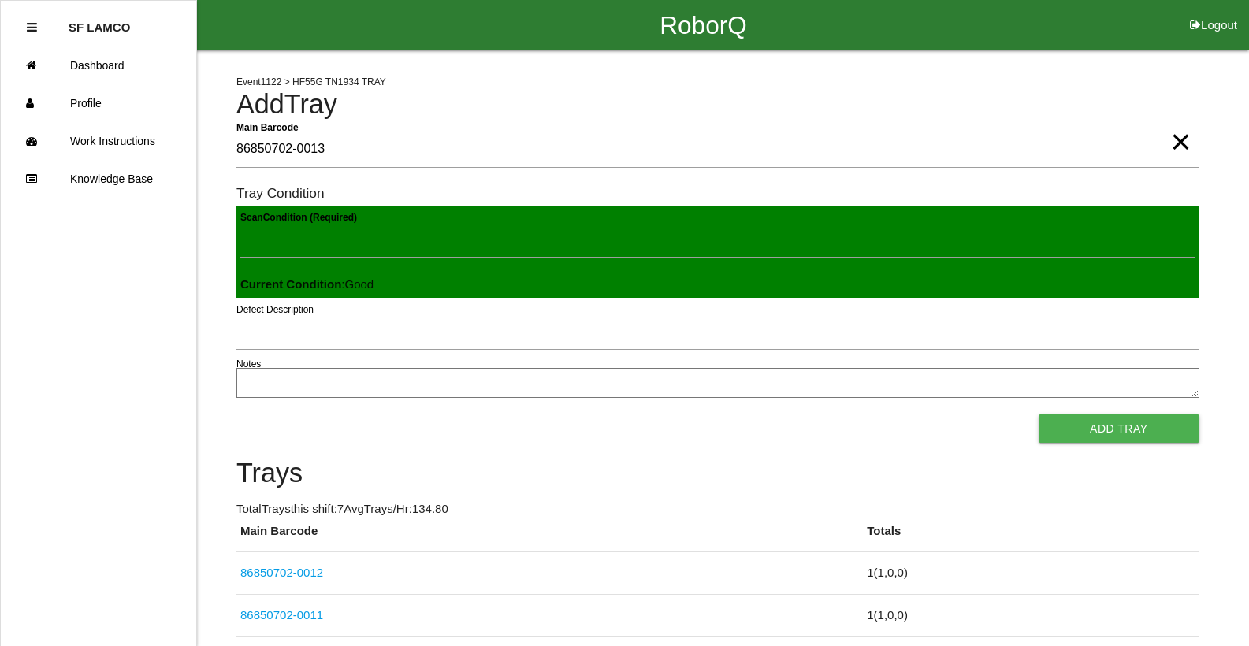
click at [1039, 415] on button "Add Tray" at bounding box center [1119, 429] width 161 height 28
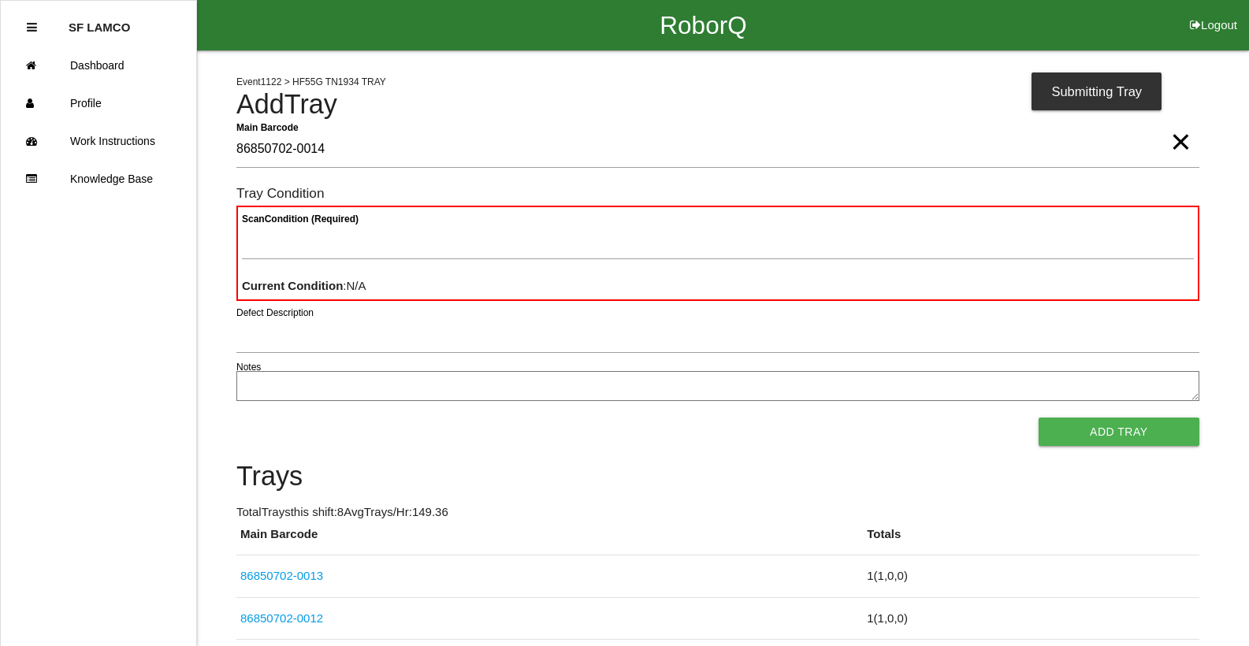
type Barcode "86850702-0014"
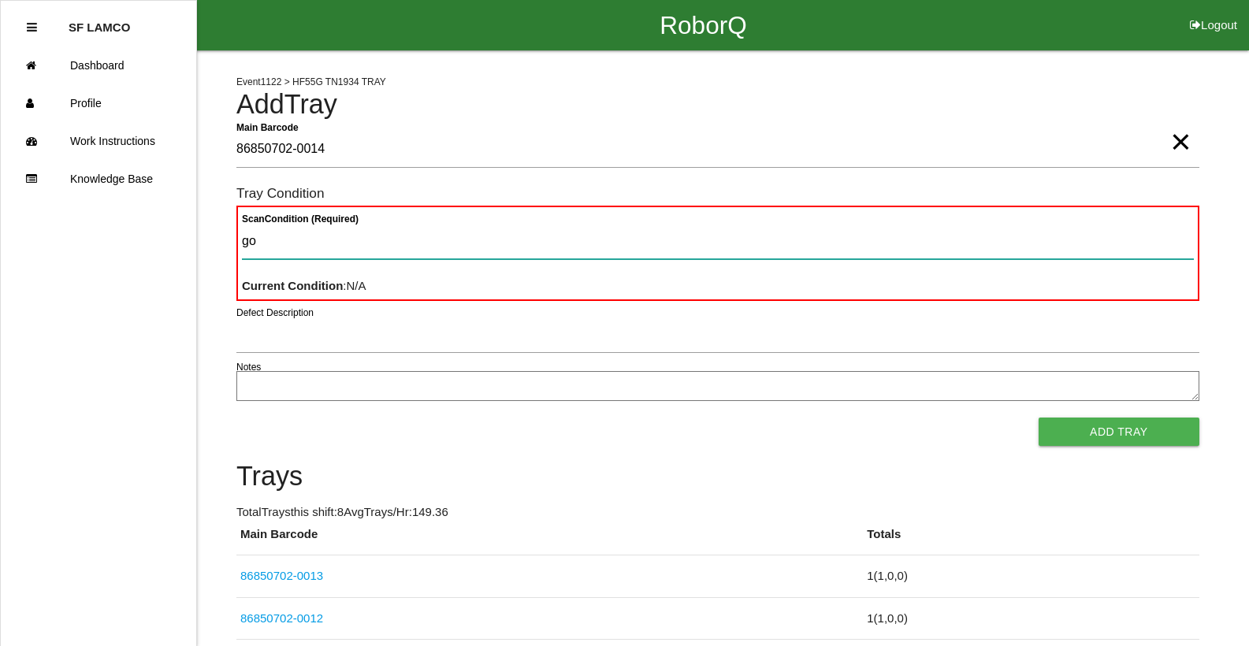
type Condition "goo"
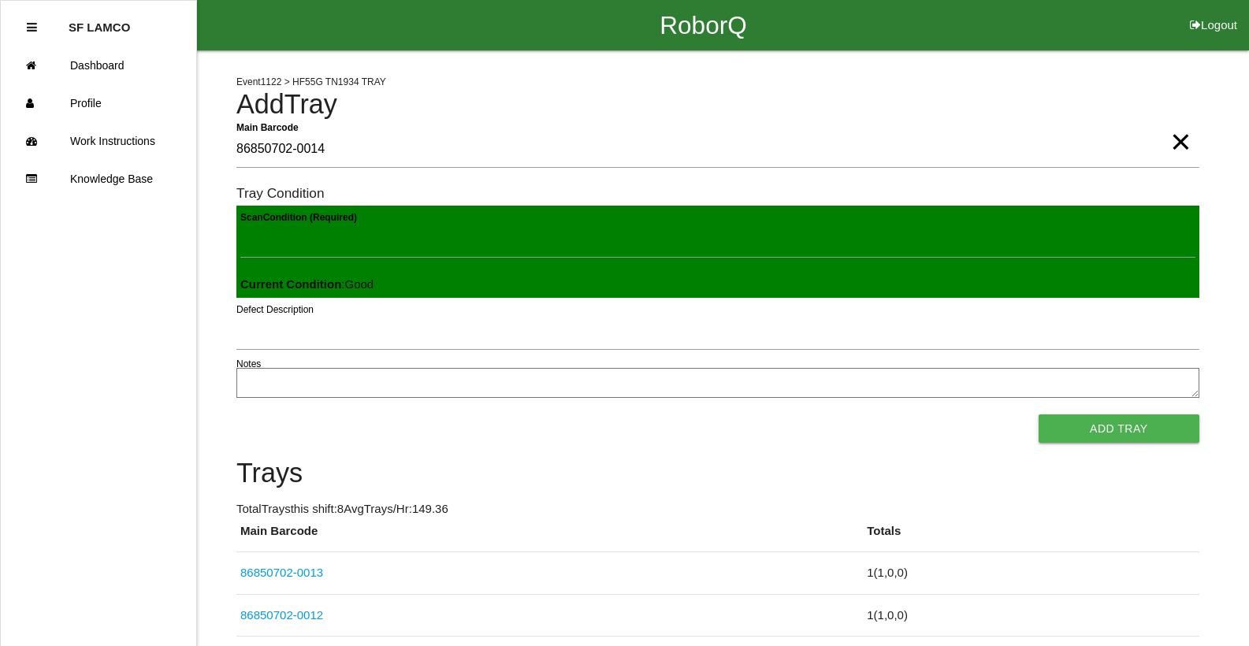
click at [1039, 415] on button "Add Tray" at bounding box center [1119, 429] width 161 height 28
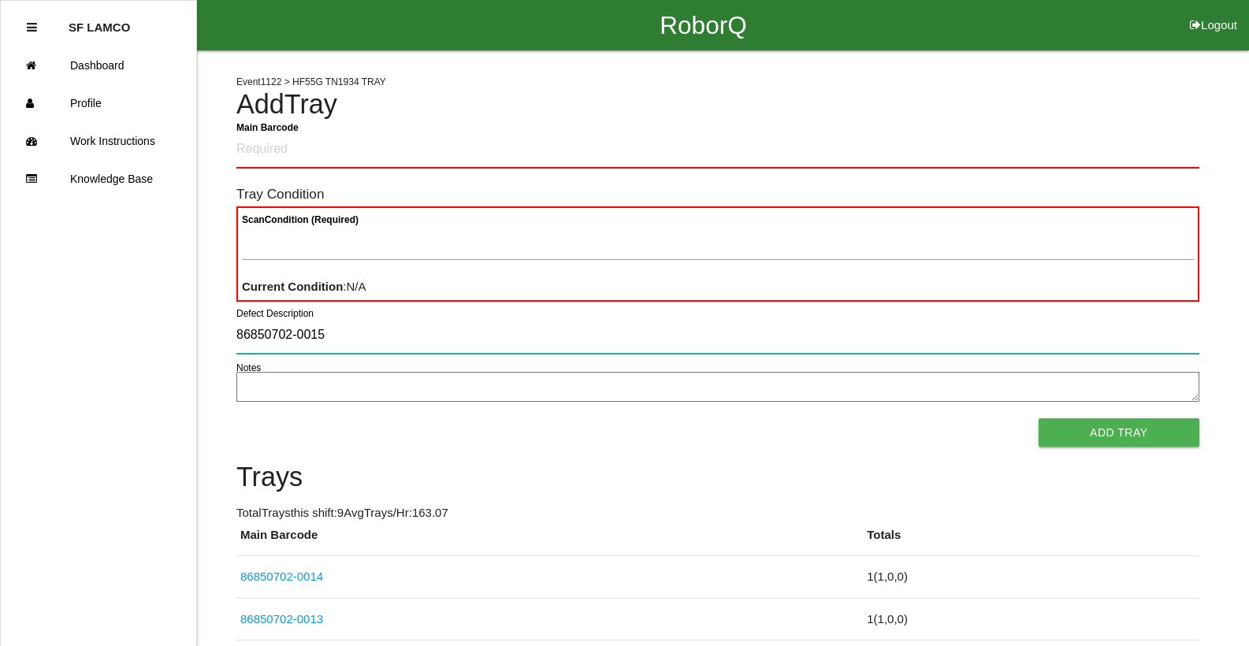
type input "86850702-0015"
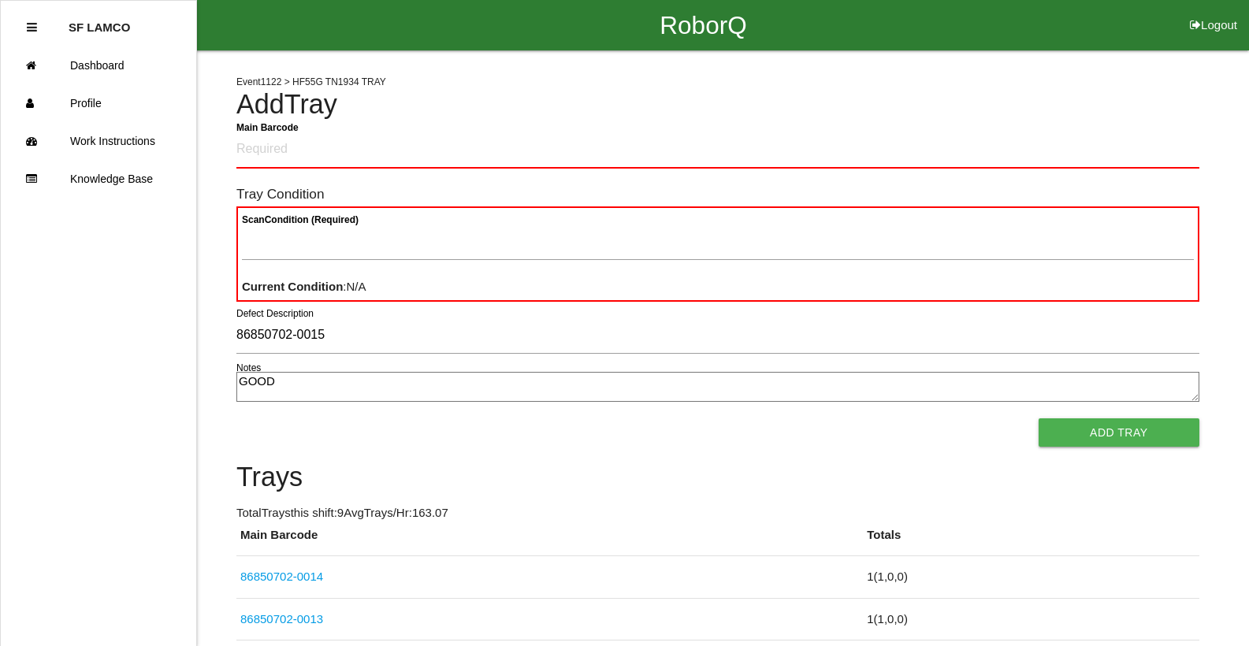
type textarea "GOOD"
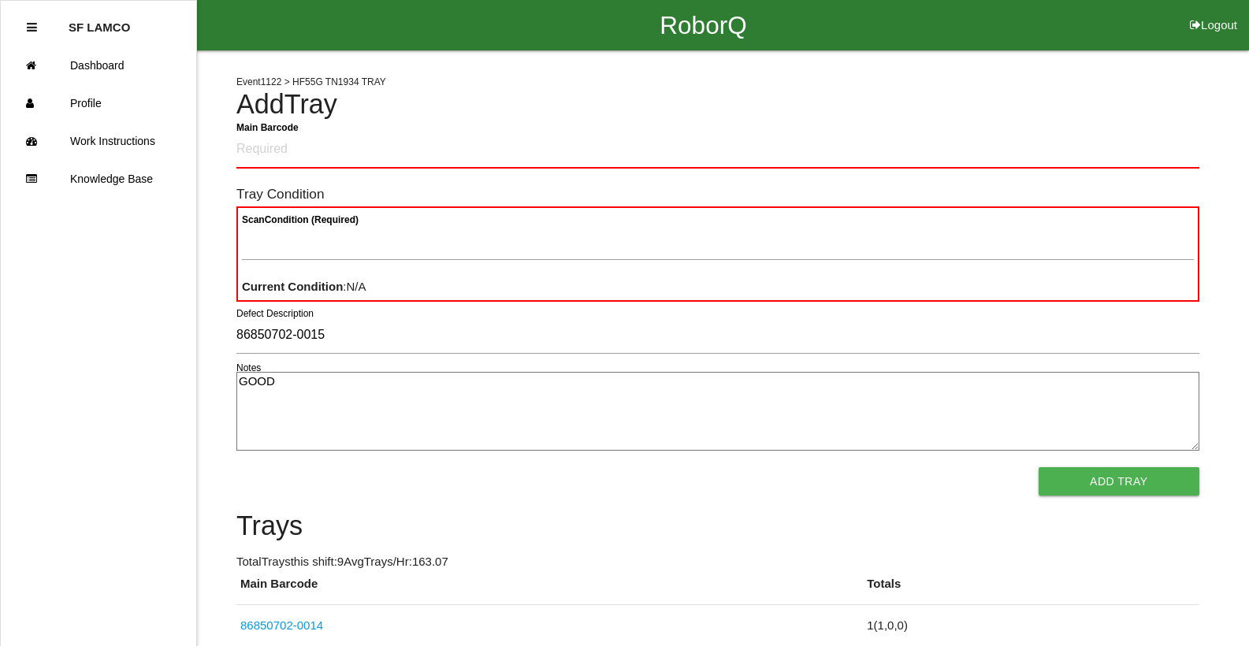
click at [1039, 467] on button "Add Tray" at bounding box center [1119, 481] width 161 height 28
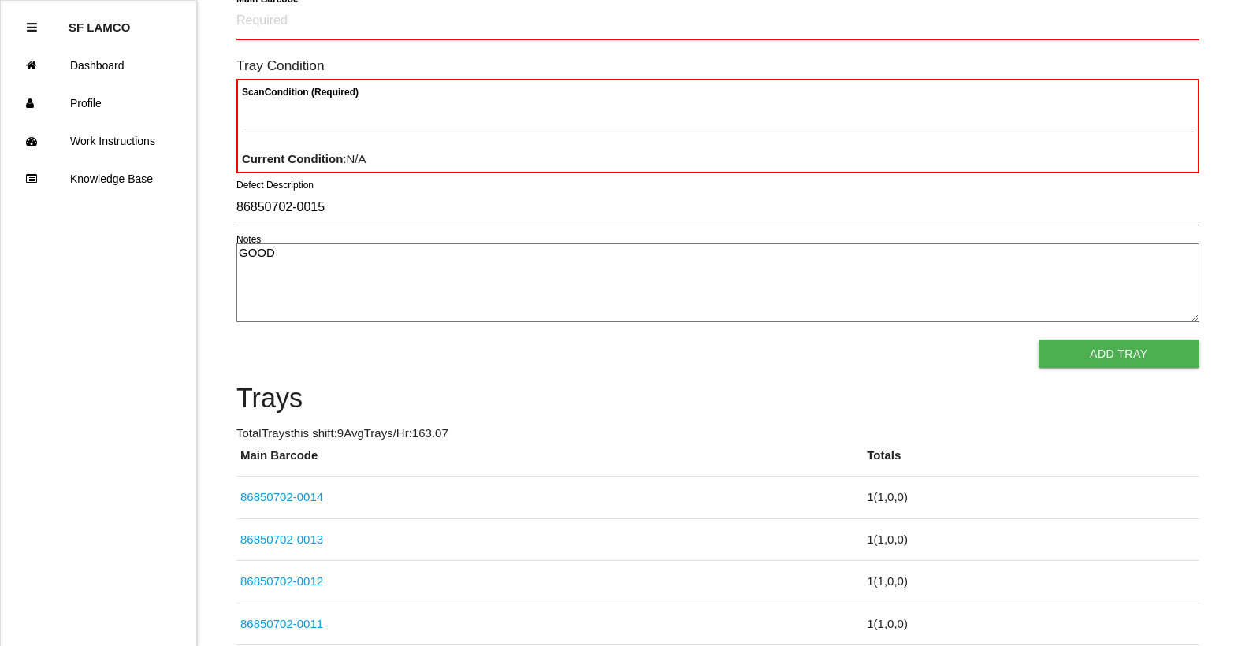
scroll to position [43, 0]
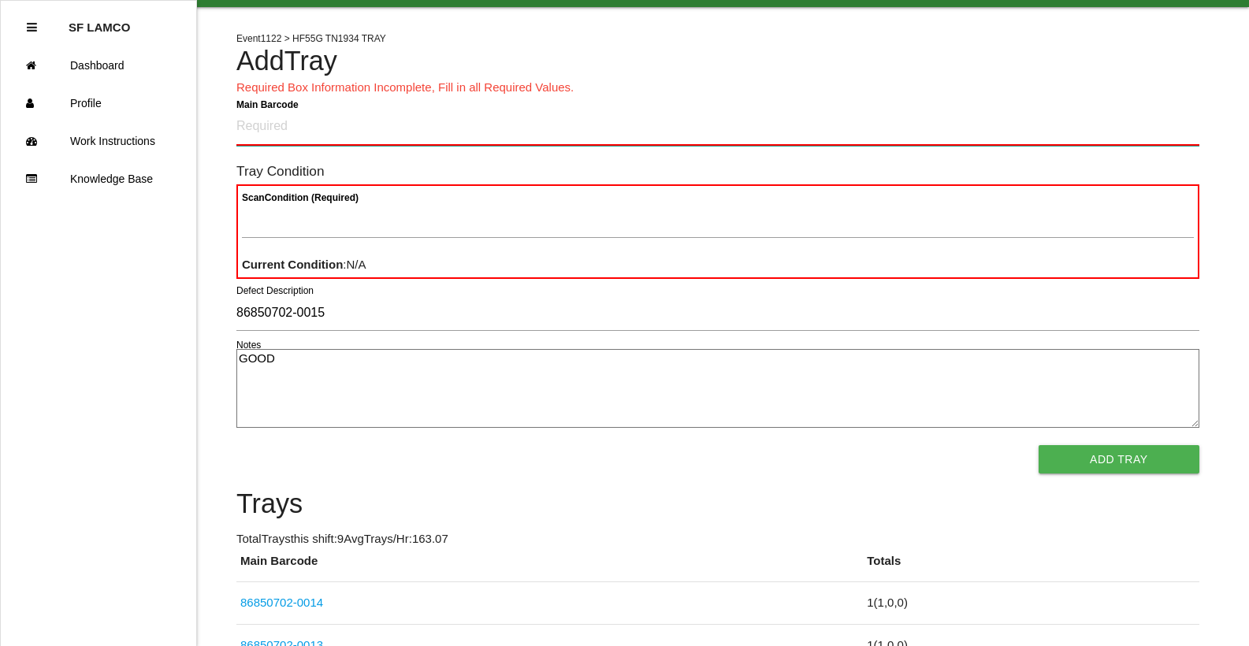
click at [258, 126] on Barcode "Main Barcode" at bounding box center [717, 127] width 963 height 37
click at [273, 128] on Barcode "Main Barcode" at bounding box center [717, 127] width 963 height 37
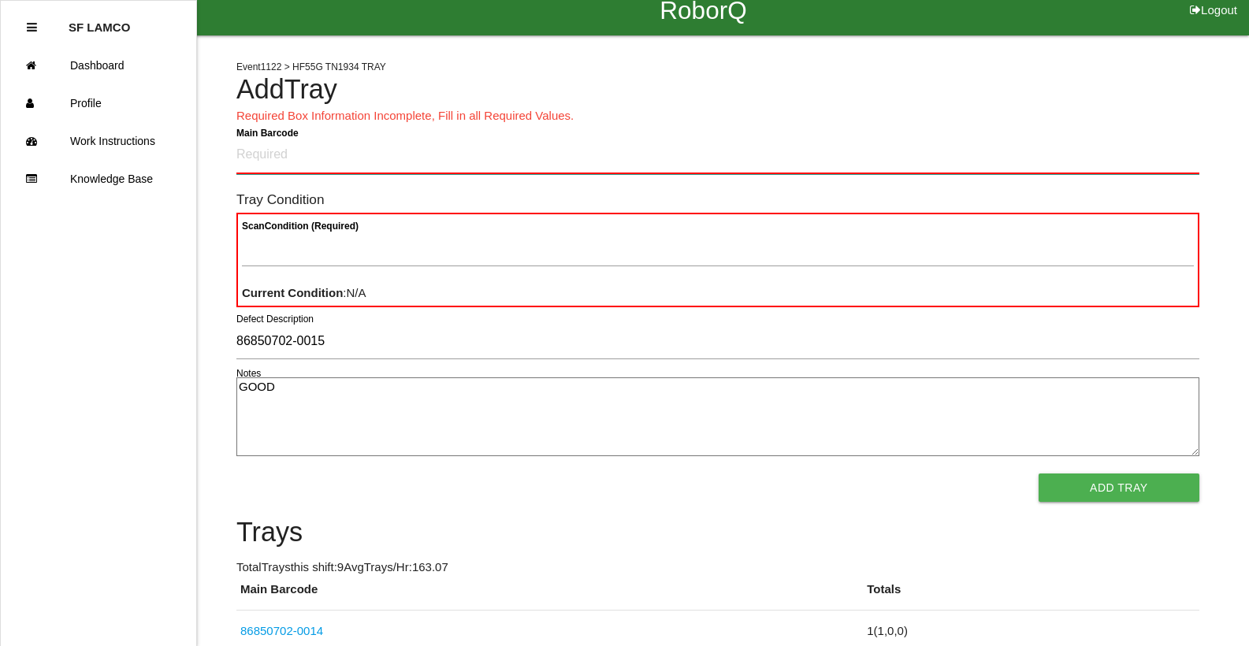
scroll to position [0, 0]
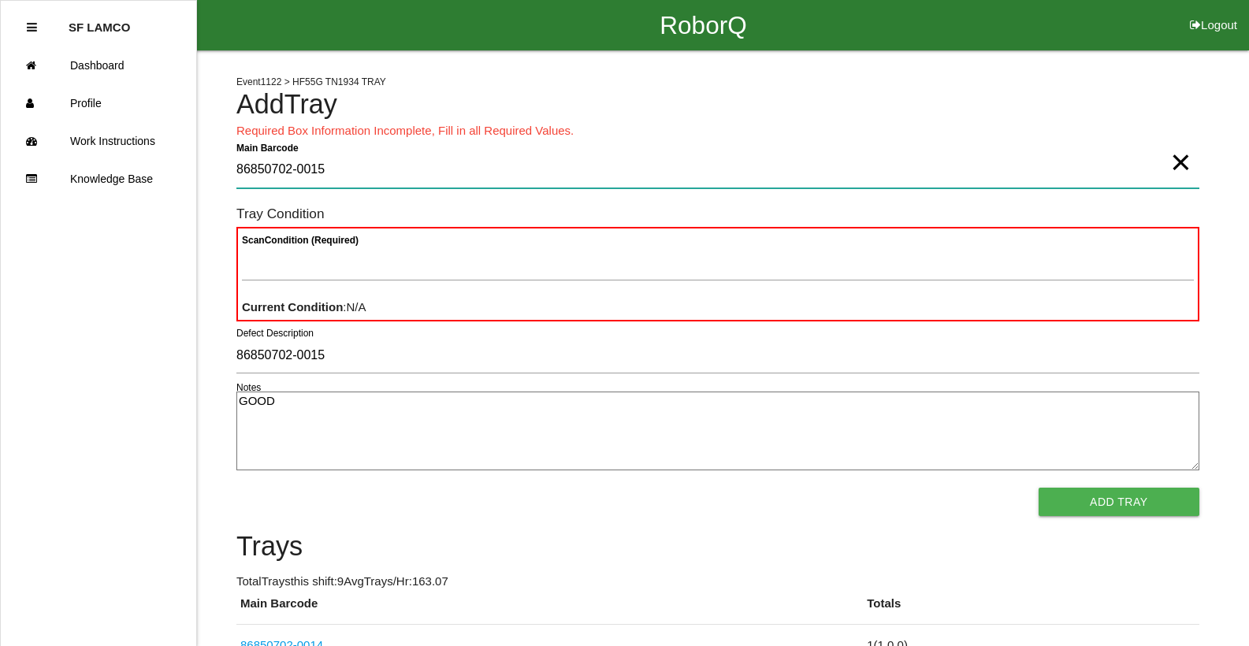
type Barcode "86850702-0015"
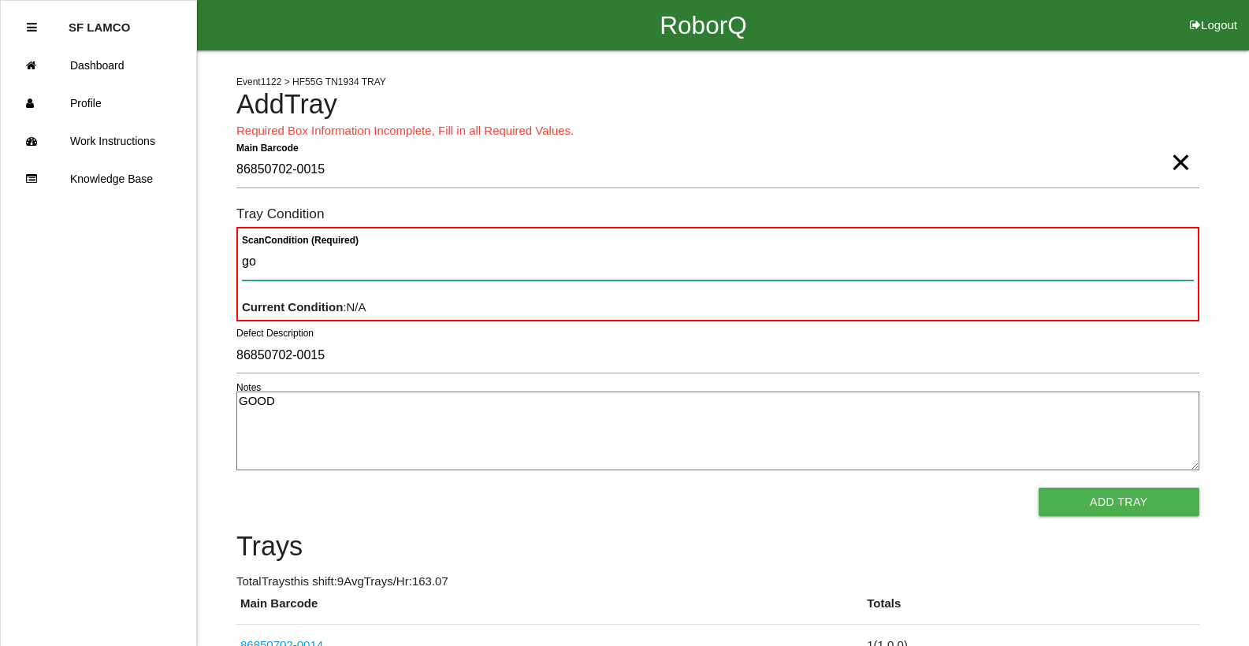
type Condition "goo"
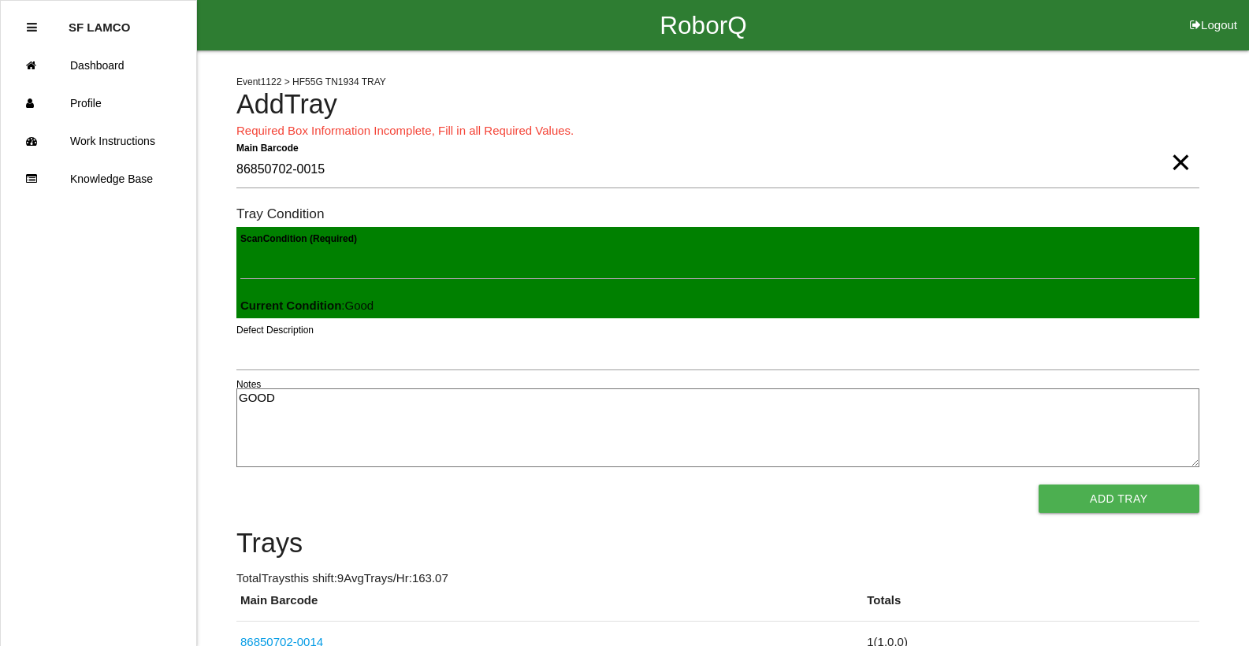
click at [1039, 485] on button "Add Tray" at bounding box center [1119, 499] width 161 height 28
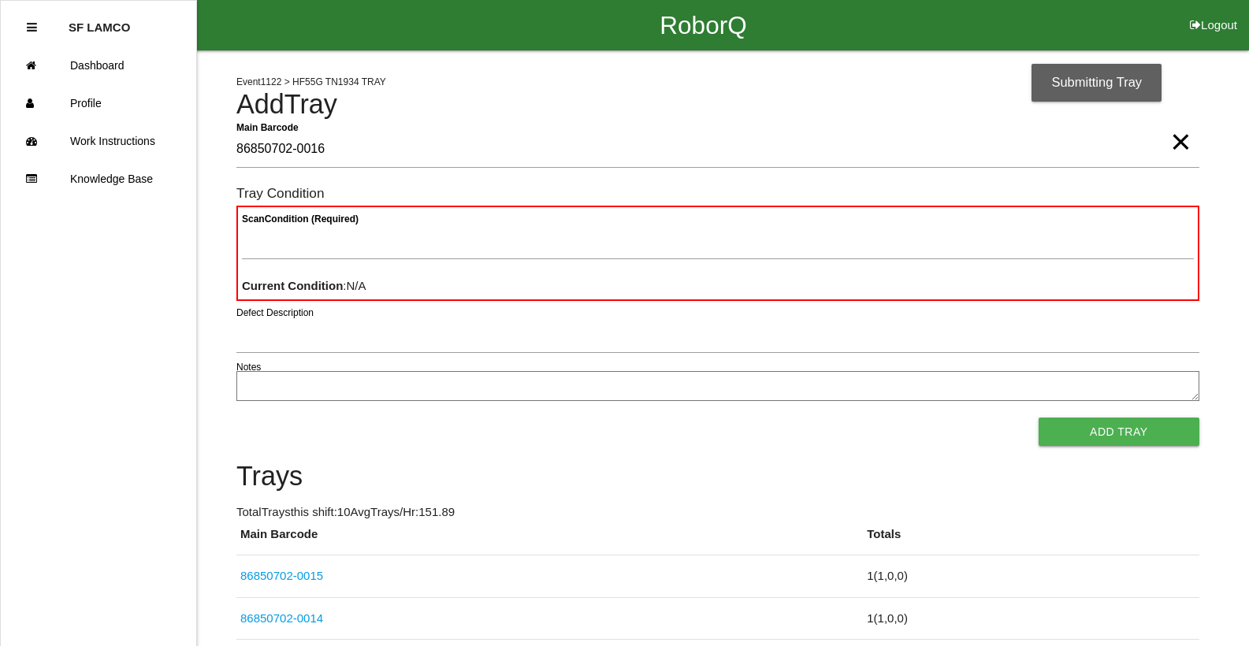
type Barcode "86850702-0016"
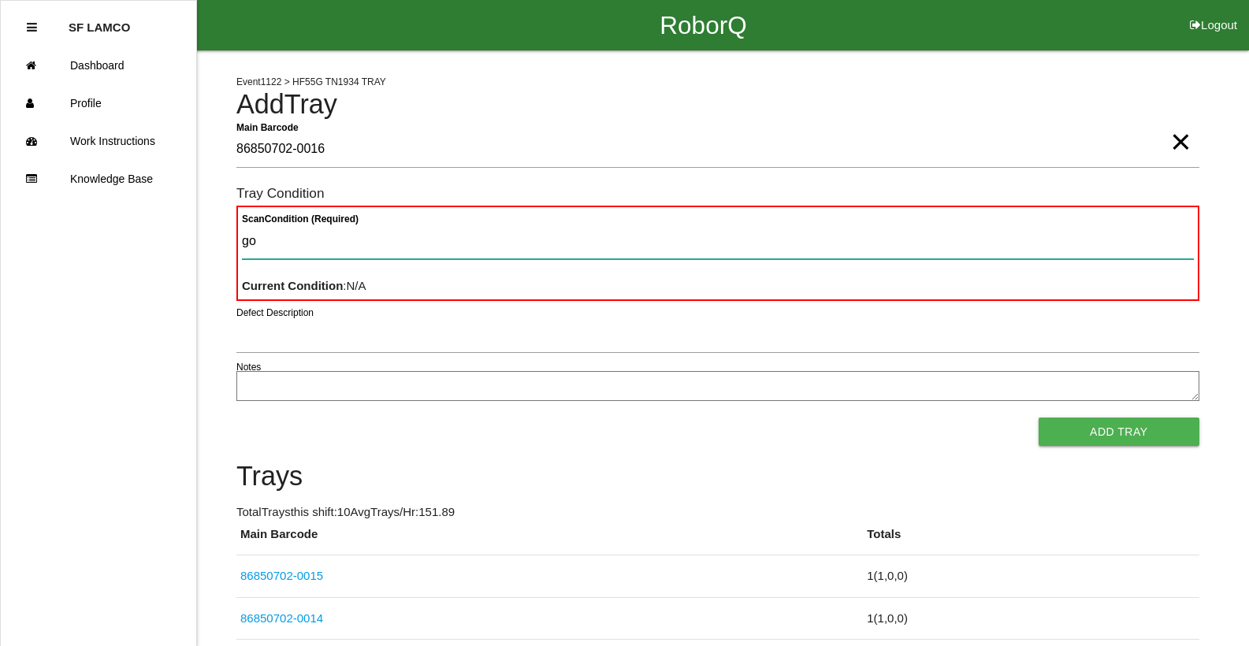
type Condition "goo"
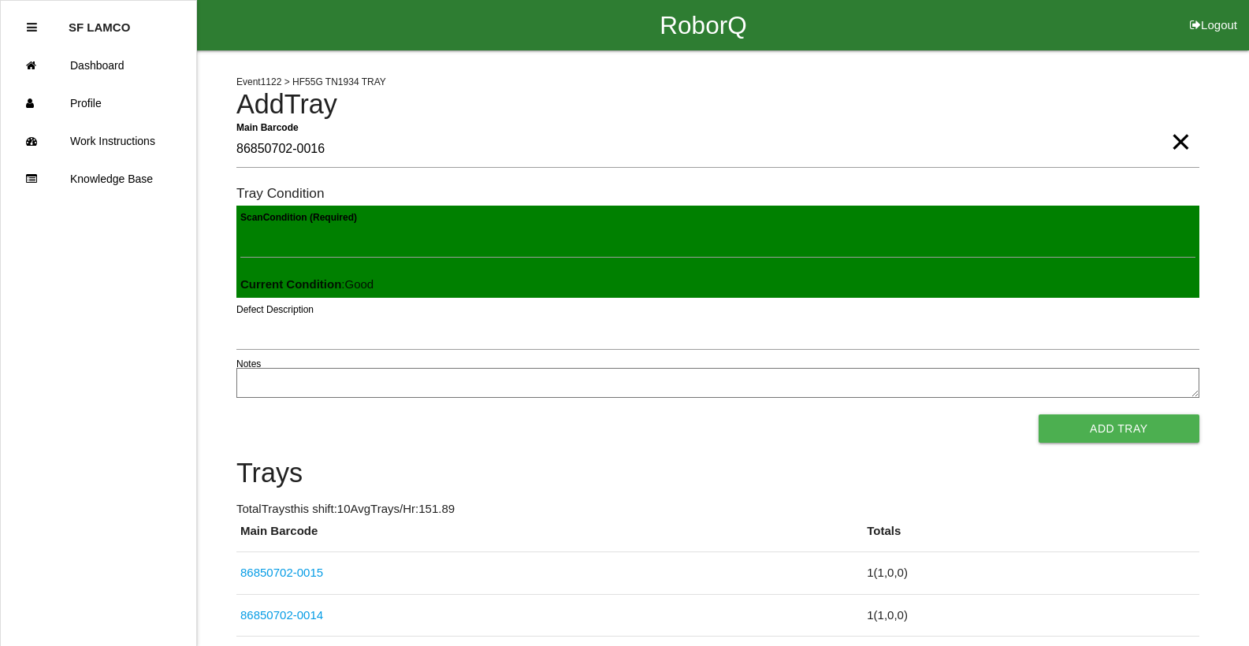
click at [1039, 415] on button "Add Tray" at bounding box center [1119, 429] width 161 height 28
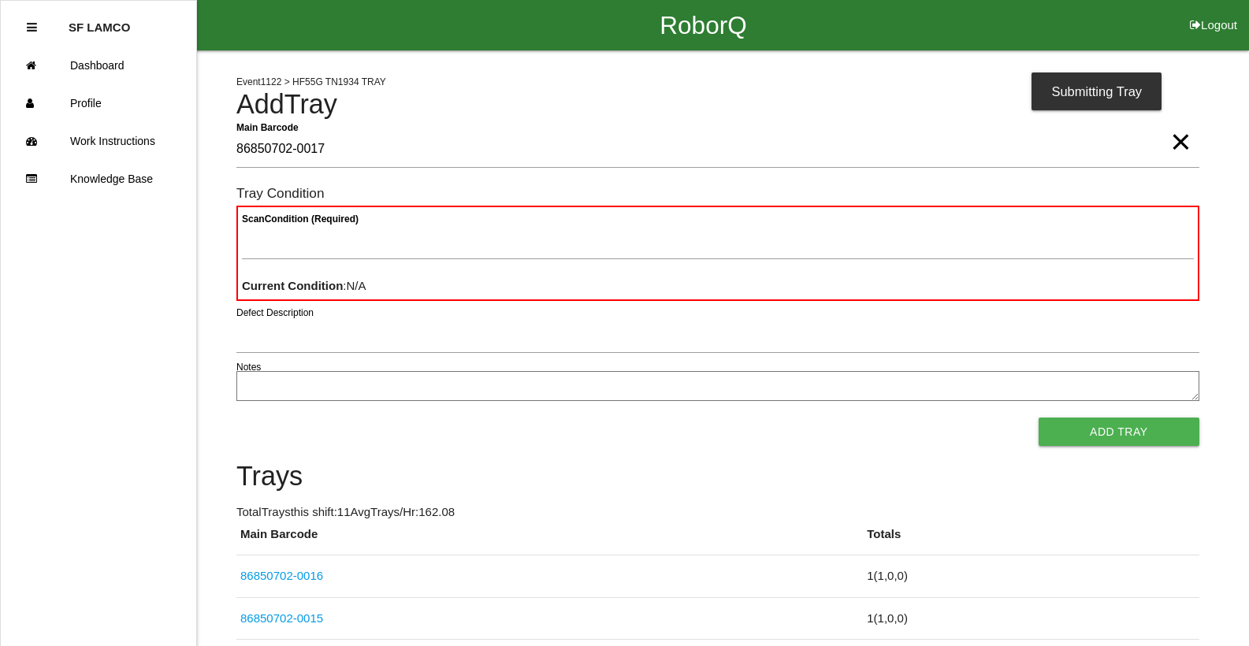
type Barcode "86850702-0017"
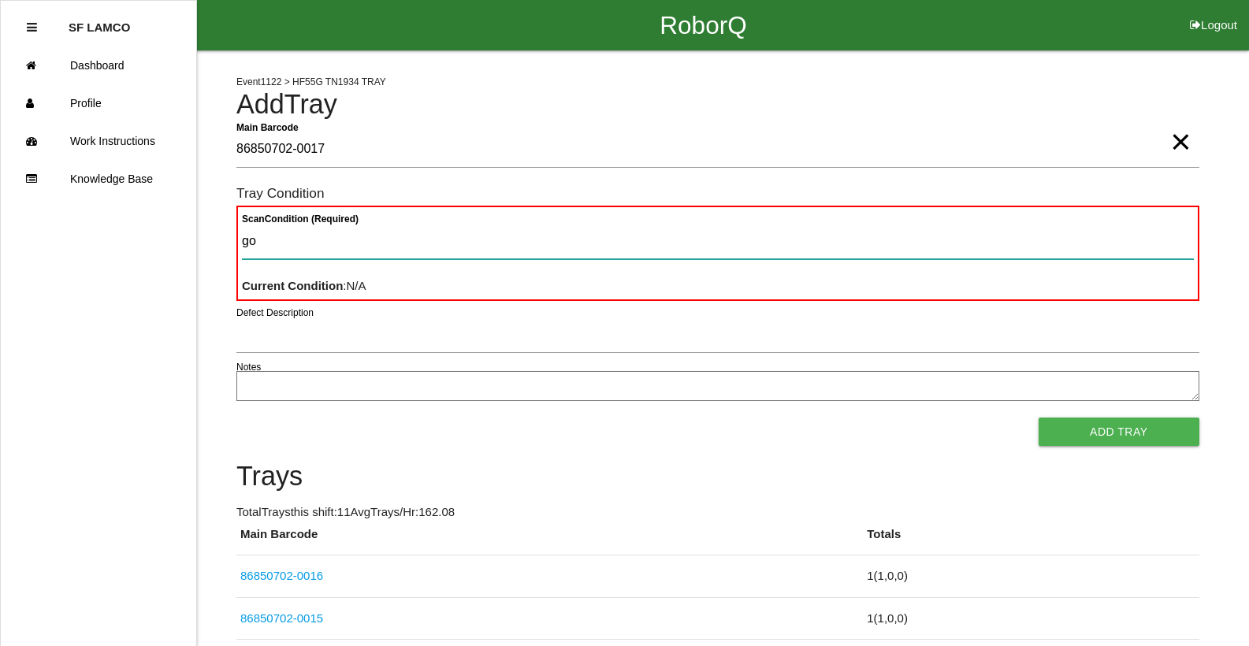
type Condition "goo"
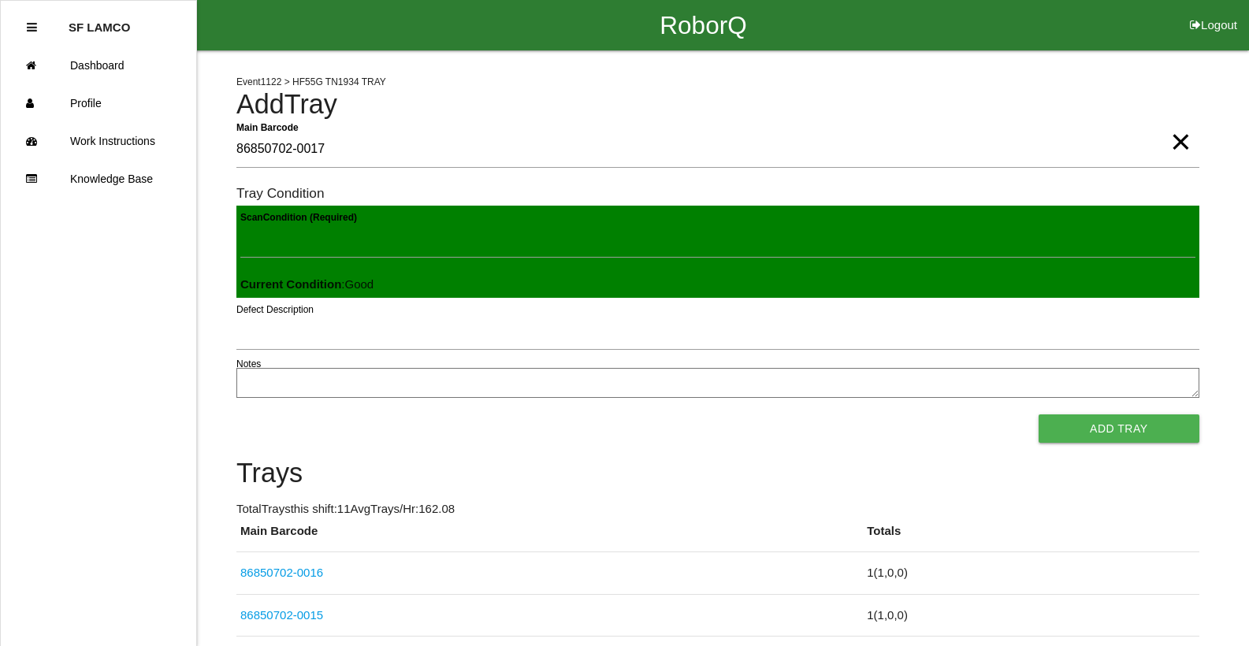
click at [1039, 415] on button "Add Tray" at bounding box center [1119, 429] width 161 height 28
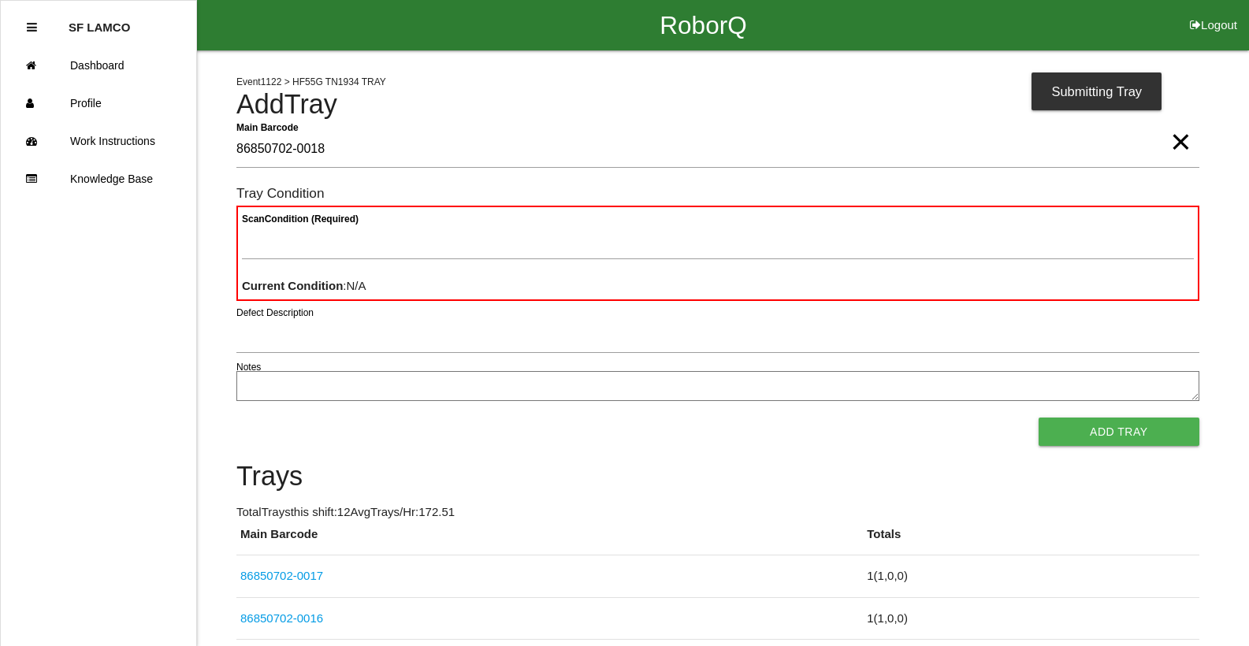
type Barcode "86850702-0018"
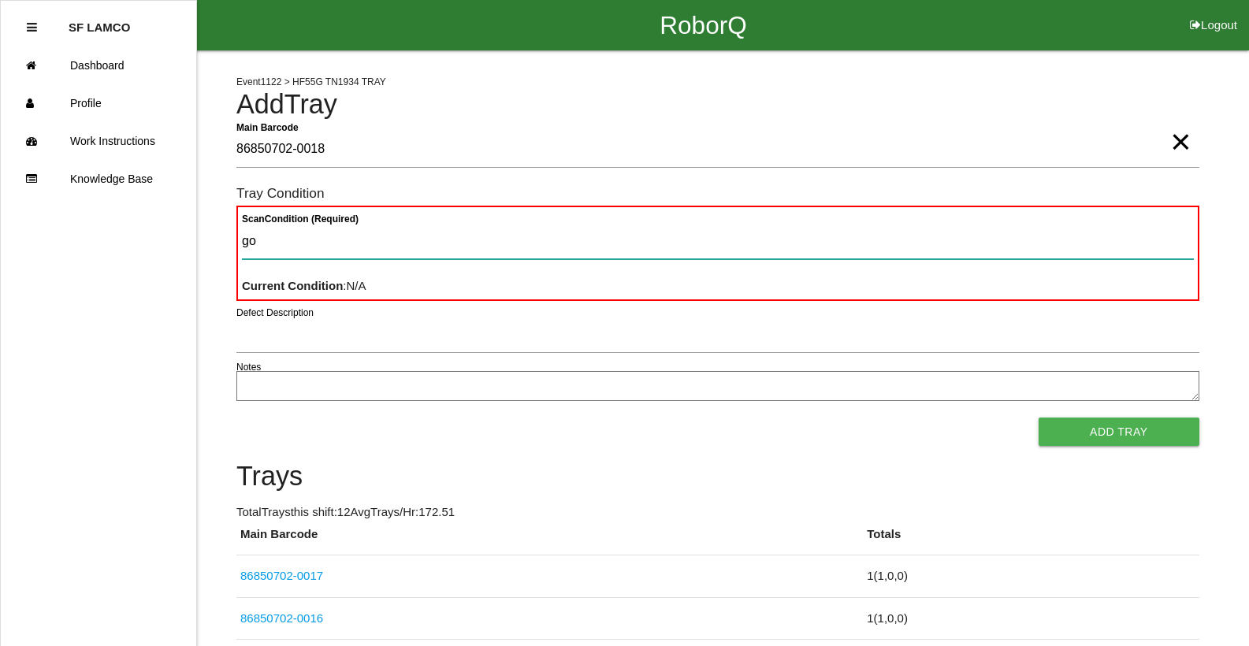
type Condition "goo"
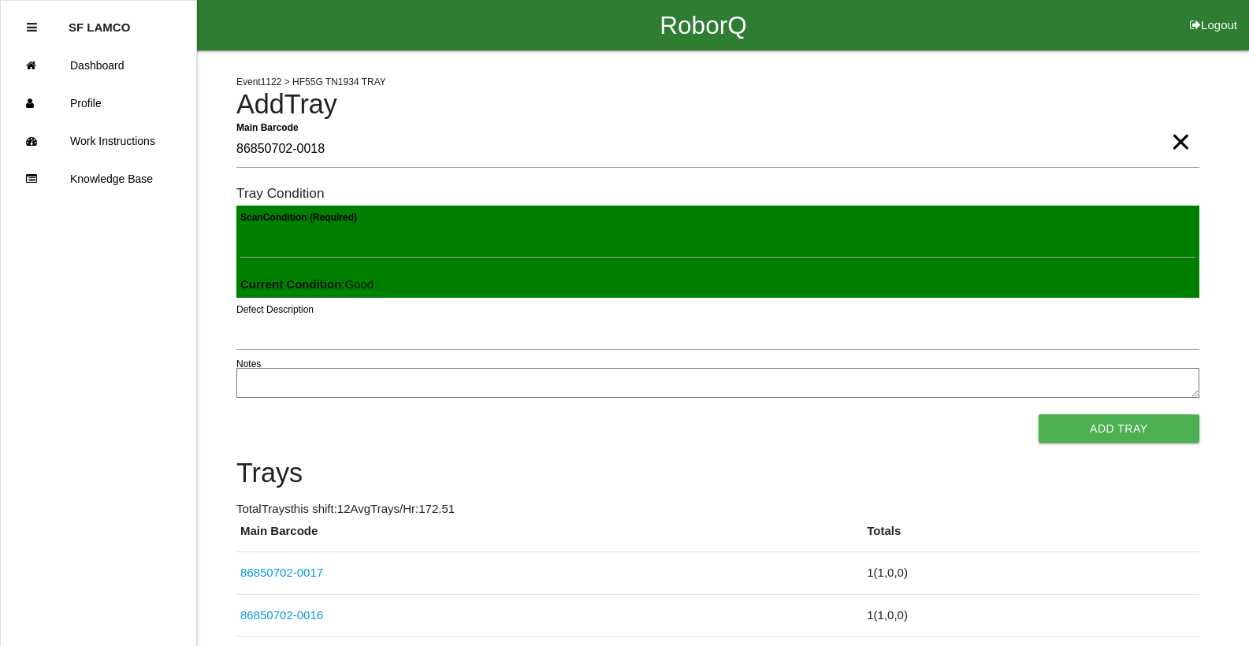
click at [1039, 415] on button "Add Tray" at bounding box center [1119, 429] width 161 height 28
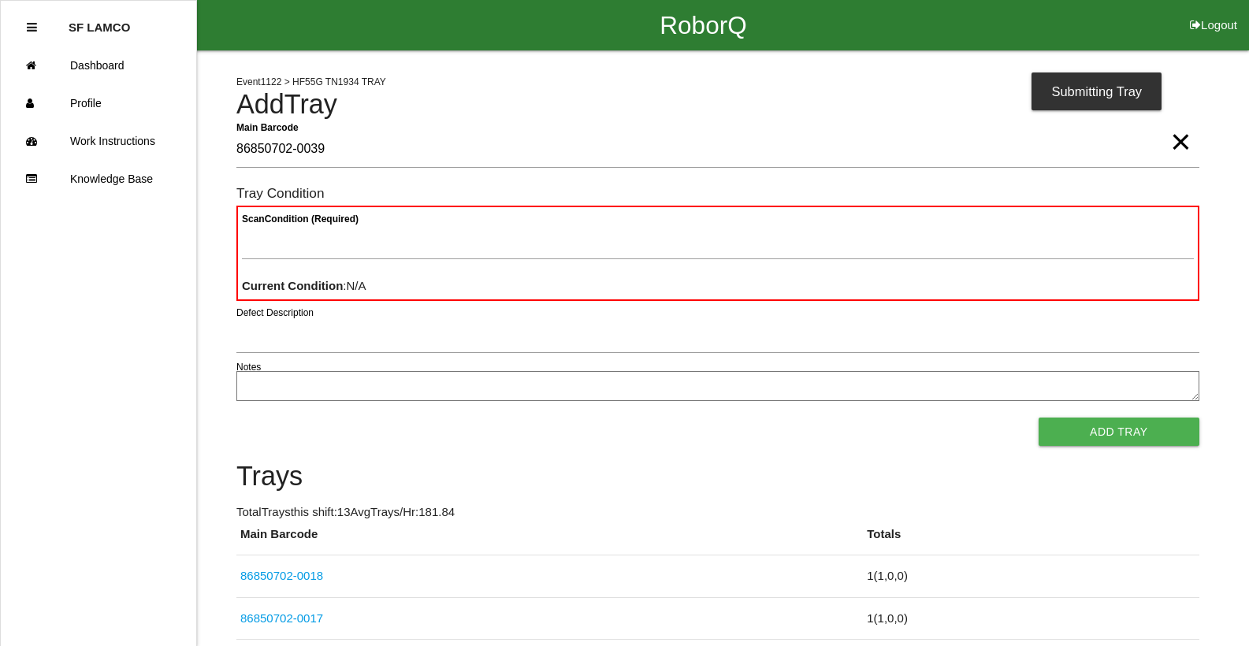
type Barcode "86850702-0039"
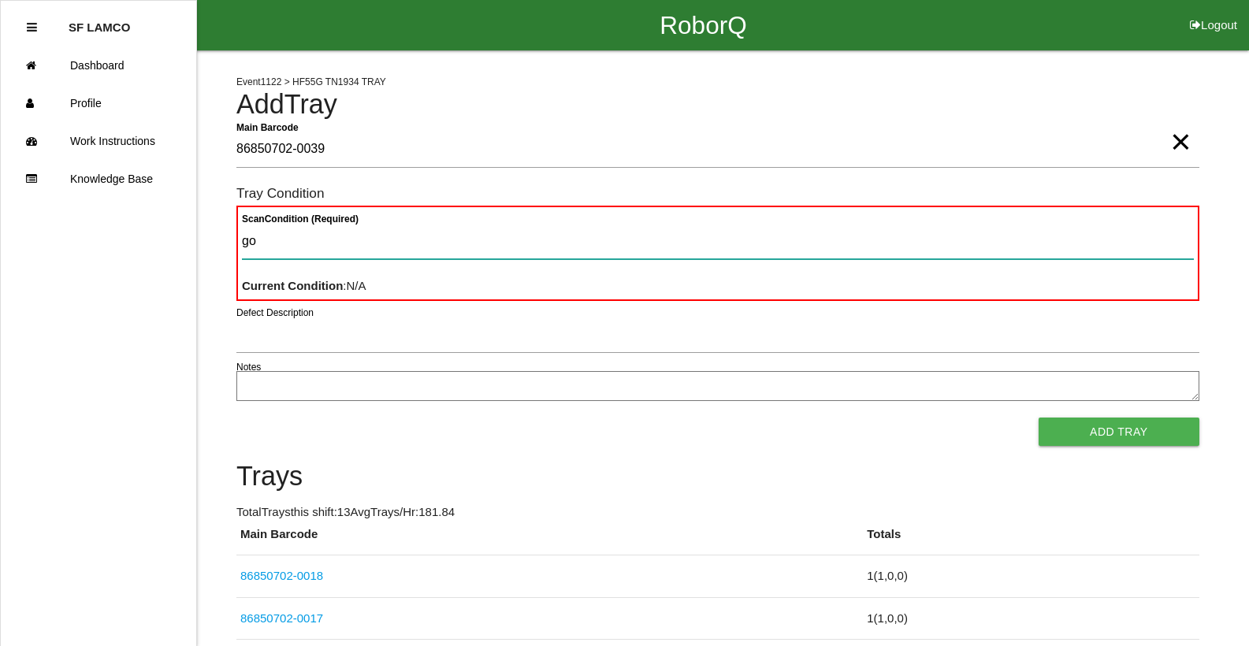
type Condition "goo"
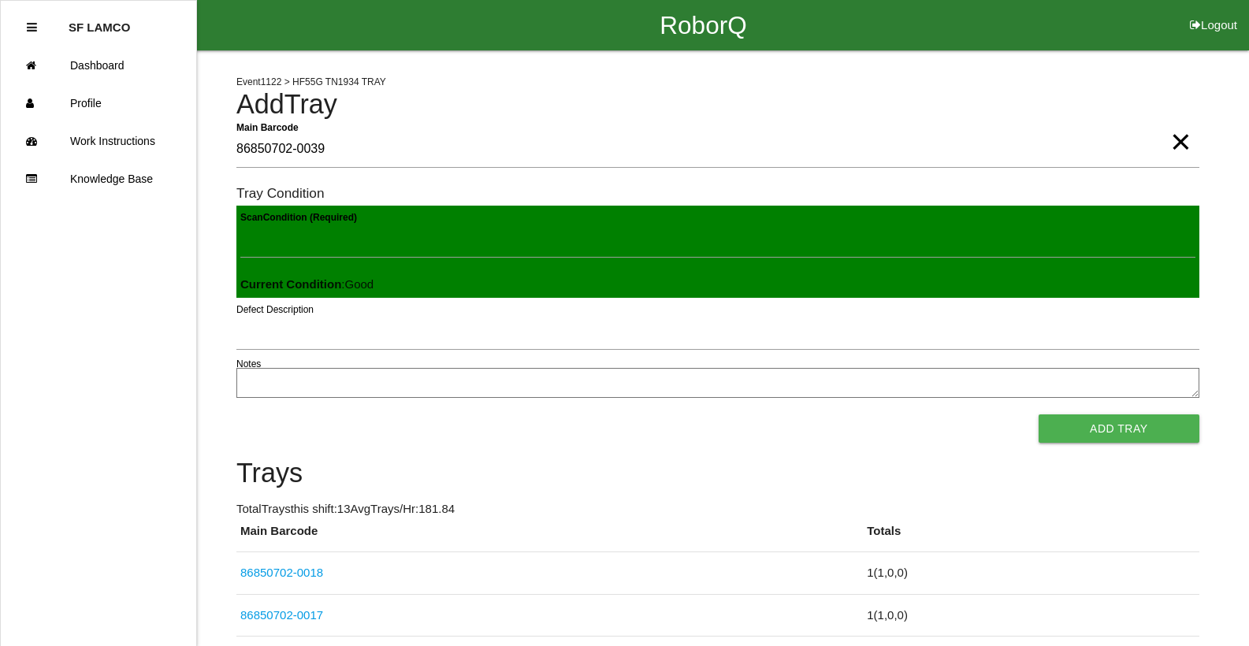
click at [1039, 415] on button "Add Tray" at bounding box center [1119, 429] width 161 height 28
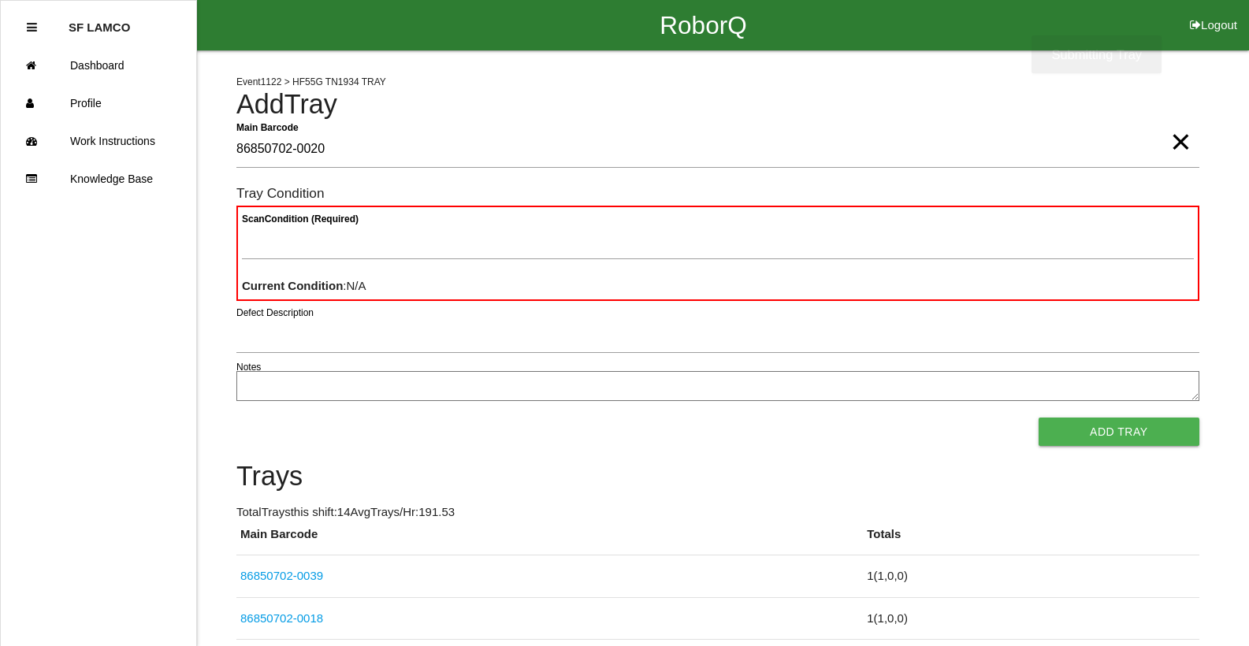
type Barcode "86850702-0020"
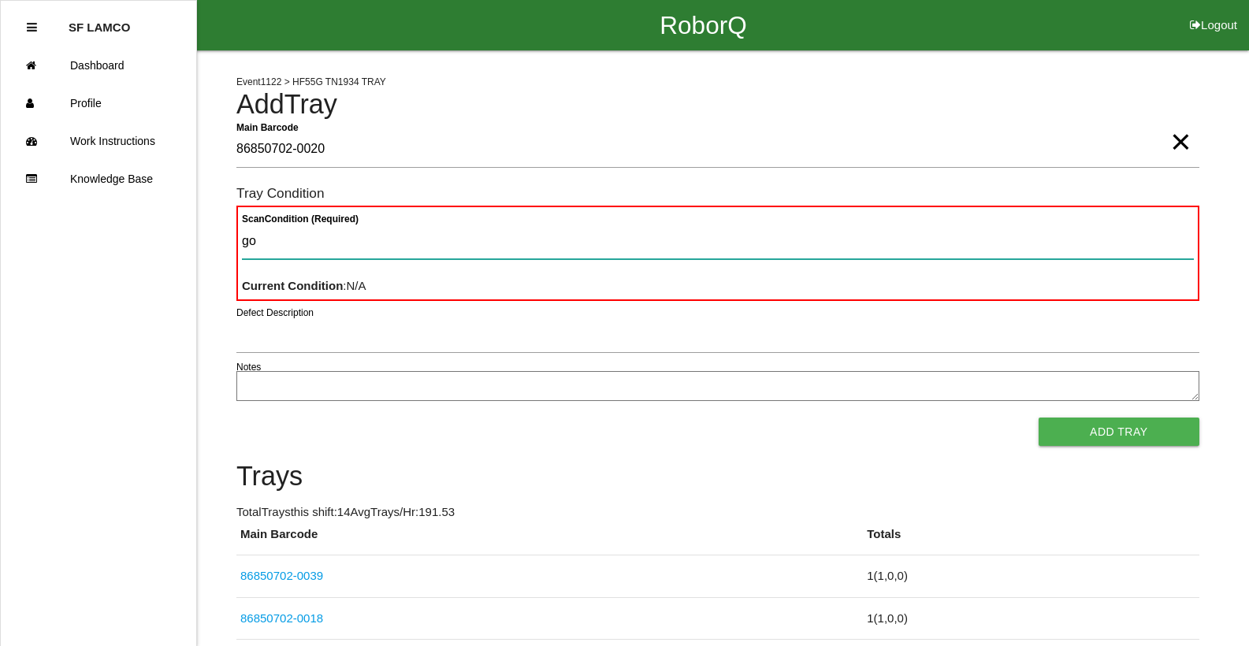
type Condition "goo"
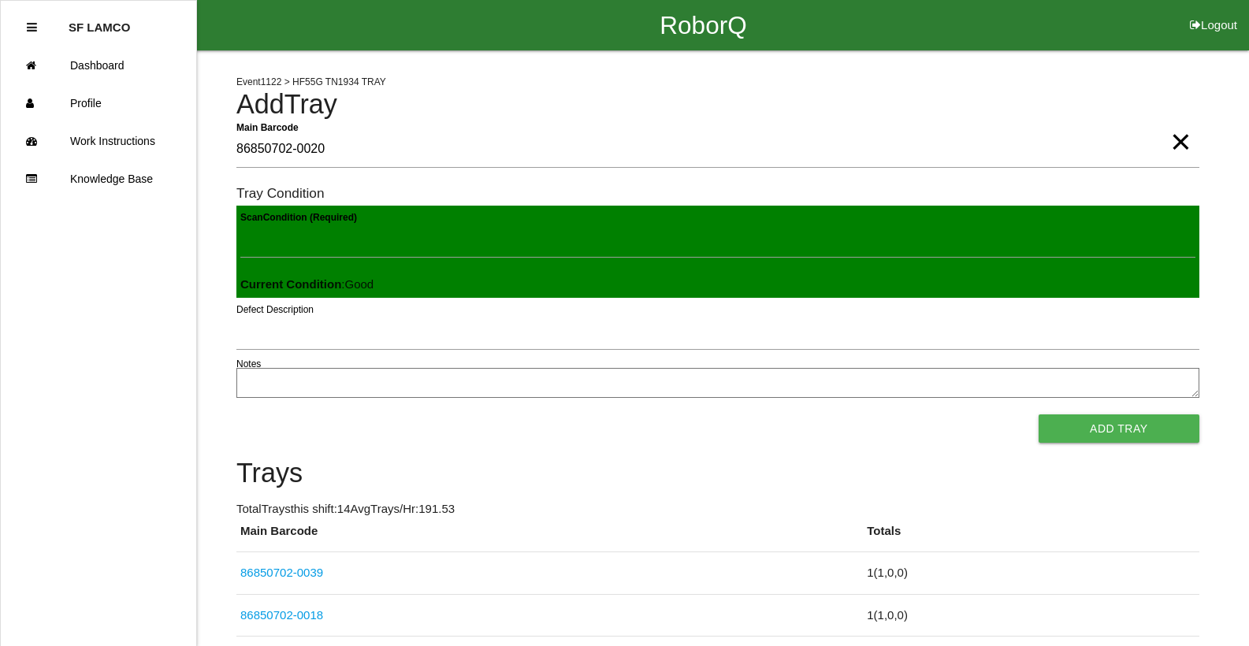
click button "Add Tray" at bounding box center [1119, 429] width 161 height 28
